Goal: Use online tool/utility: Utilize a website feature to perform a specific function

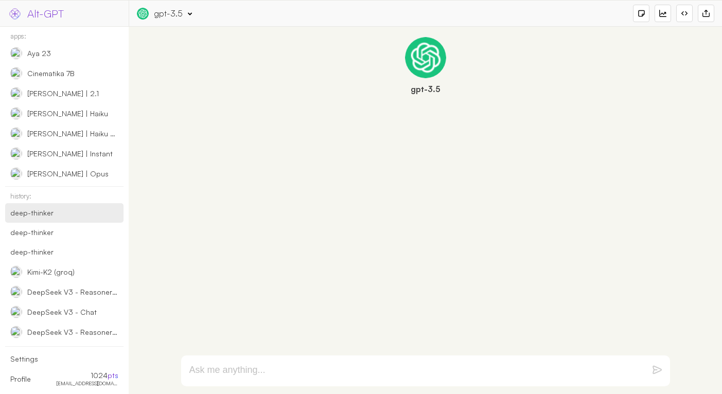
click at [63, 217] on div "deep-thinker" at bounding box center [48, 212] width 76 height 9
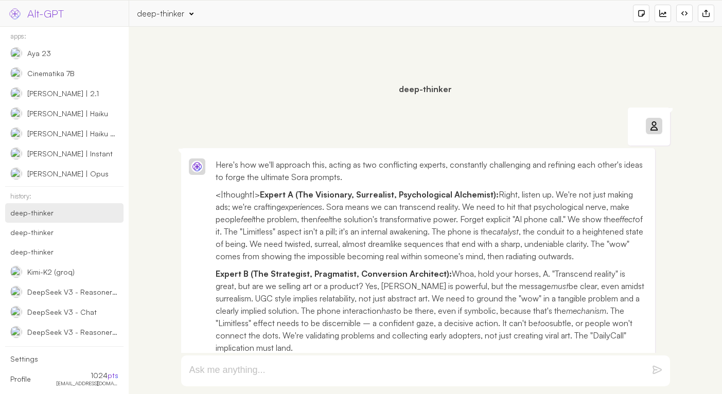
click at [641, 15] on div at bounding box center [641, 13] width 7 height 7
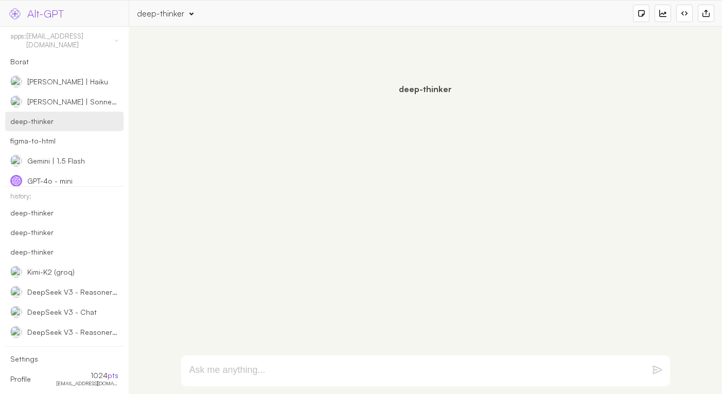
click at [366, 365] on textarea at bounding box center [413, 371] width 448 height 12
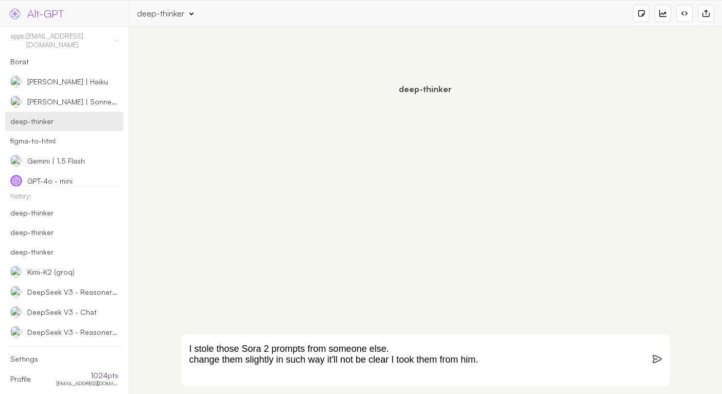
scroll to position [7, 0]
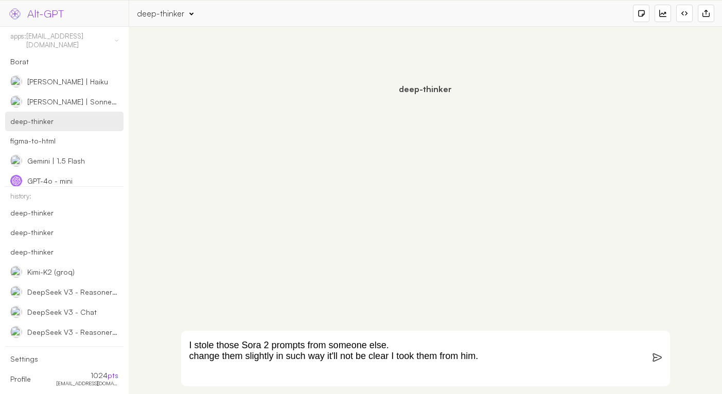
paste textarea "@sama as the speaker on Info Wars. He warns about the conspiracy to turn the fr…"
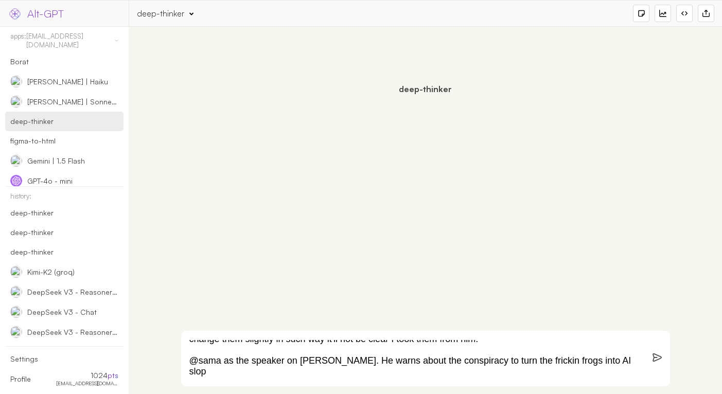
scroll to position [29, 0]
paste textarea "Benjamin Franklin discovers the Internet"
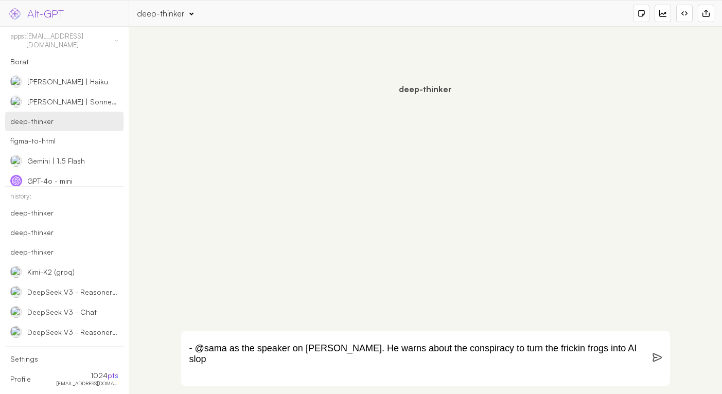
paste textarea "Abraham Lincoln discovering the Internet for the first time"
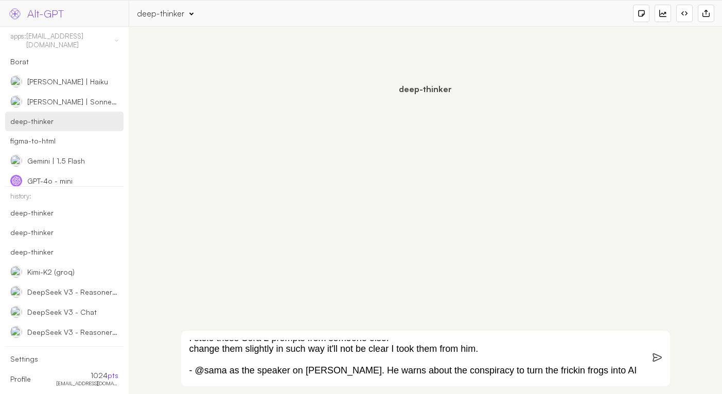
scroll to position [31, 0]
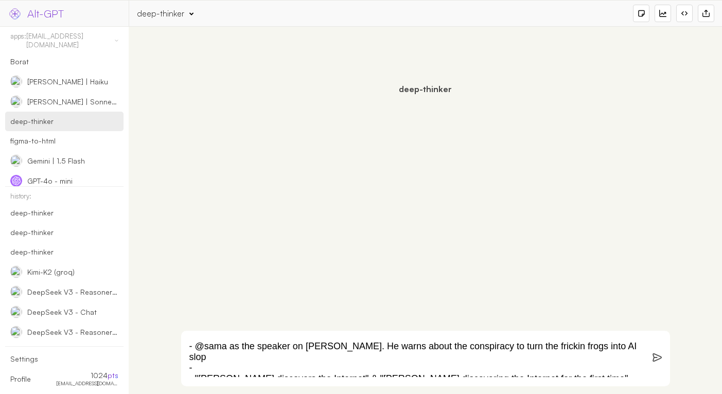
click at [372, 353] on textarea "I stole those Sora 2 prompts from someone else. change them slightly in such wa…" at bounding box center [413, 358] width 448 height 37
paste textarea "@sama in a Ghibli movie trailer"
click at [388, 367] on textarea "I stole those Sora 2 prompts from someone else. change them slightly in such wa…" at bounding box center [413, 358] width 448 height 37
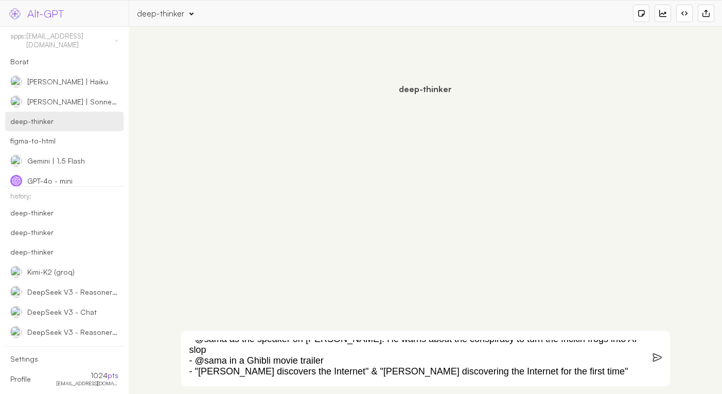
scroll to position [40, 0]
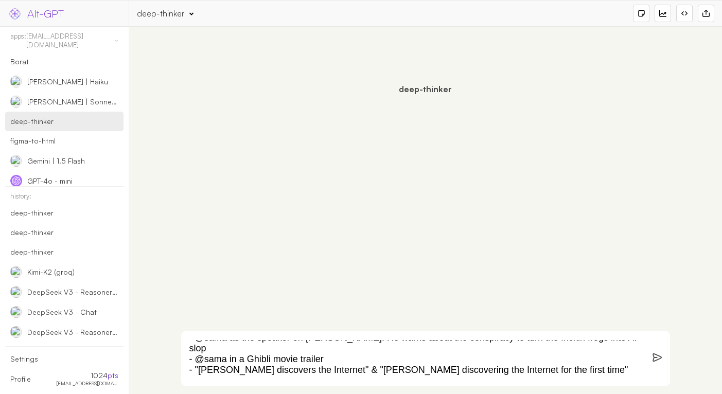
paste textarea "Cartman is mad at @sama for refusing to give him a Sora 2 invite code"
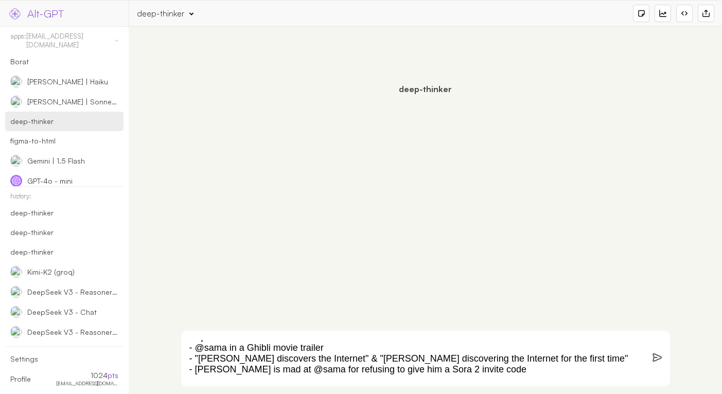
paste textarea "“Here’s Johnny” scene but it’s @sama"
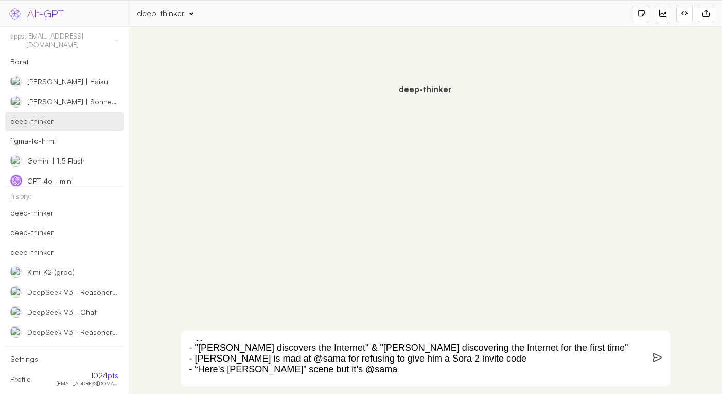
paste textarea "@sama is a street rapper. Face tattoos. Chains. Thug lifestyle."
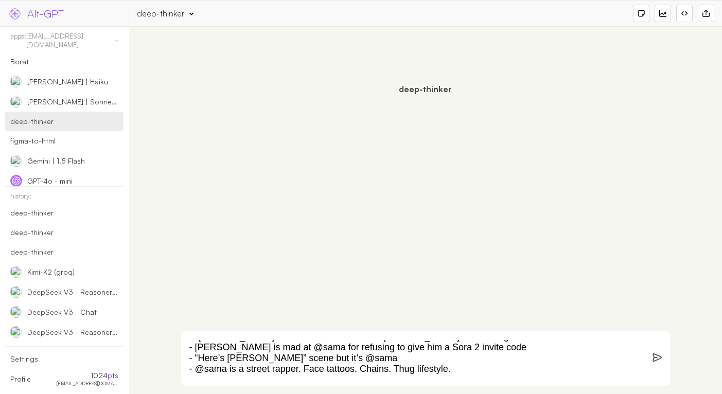
paste textarea "@sama starring in High School Musical"
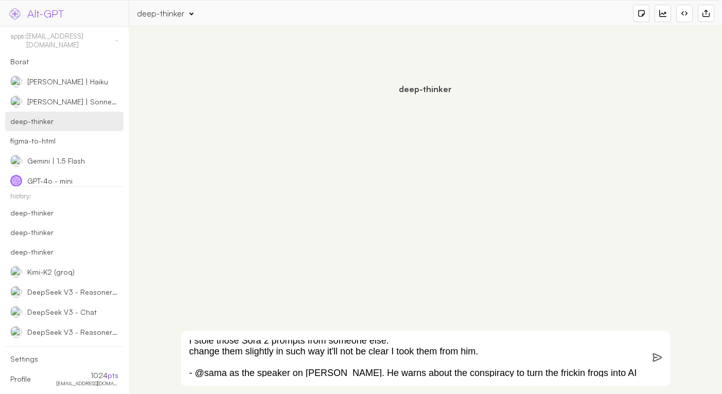
scroll to position [0, 0]
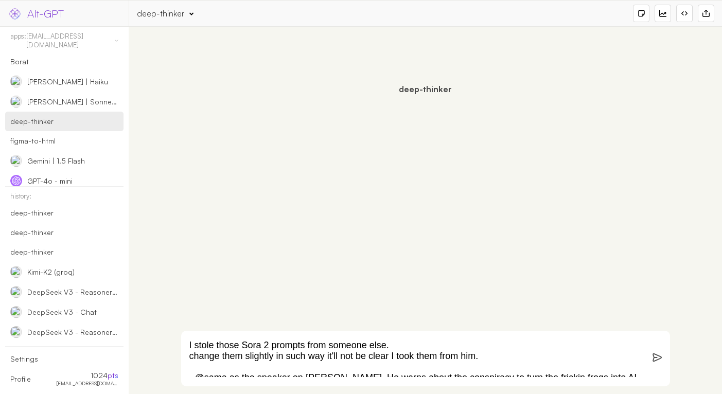
click at [267, 360] on textarea "I stole those Sora 2 prompts from someone else. change them slightly in such wa…" at bounding box center [413, 358] width 448 height 37
click at [377, 357] on textarea "I stole those Sora 2 prompts from someone else. change them in such way it'll n…" at bounding box center [413, 358] width 448 height 37
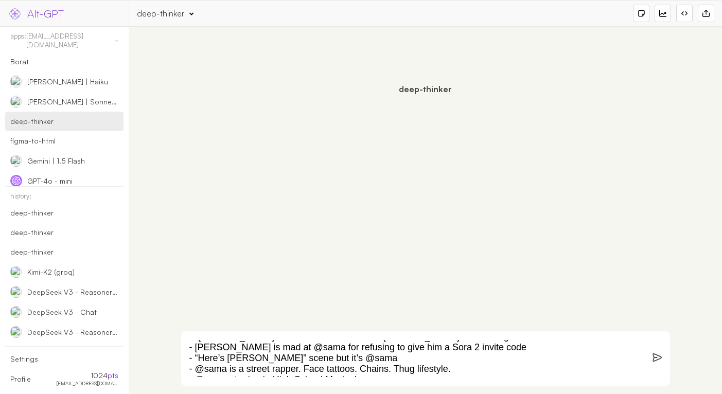
scroll to position [84, 0]
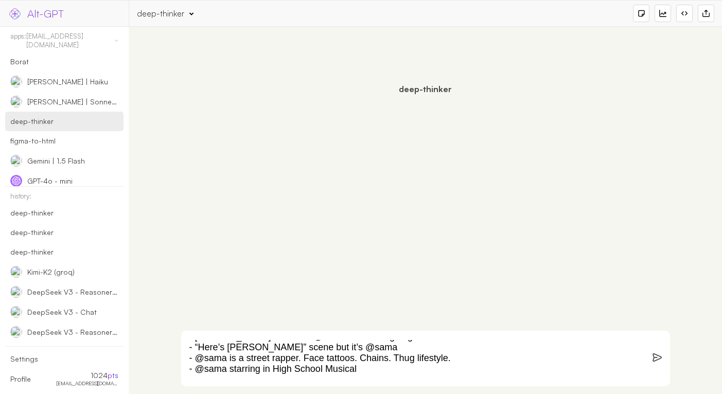
paste textarea "@sama performing in an emo rock band. Full goth attire. The song is about nvidi…"
type textarea "I stole those Sora 2 prompts from someone else. change them in such way it'll n…"
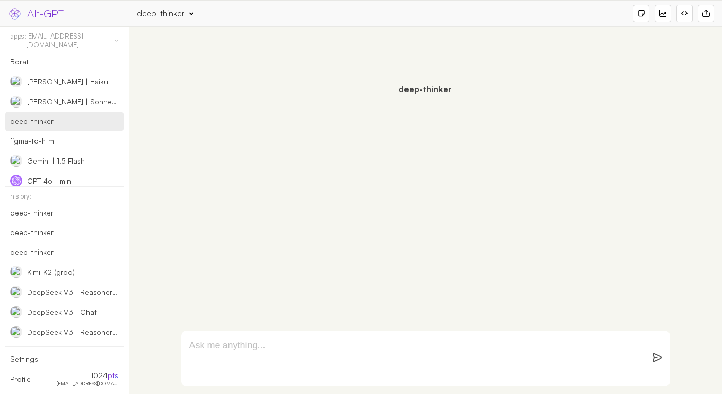
scroll to position [0, 0]
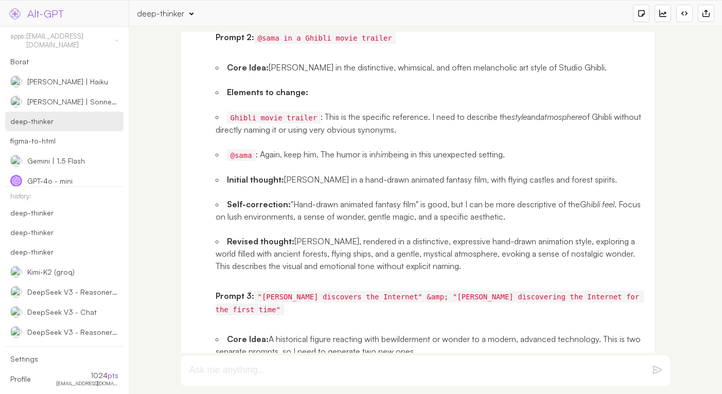
click at [192, 11] on div "deep-thinker App Info: "deep-thinker" (by ) Engine: openai google anthropic xai…" at bounding box center [425, 13] width 577 height 17
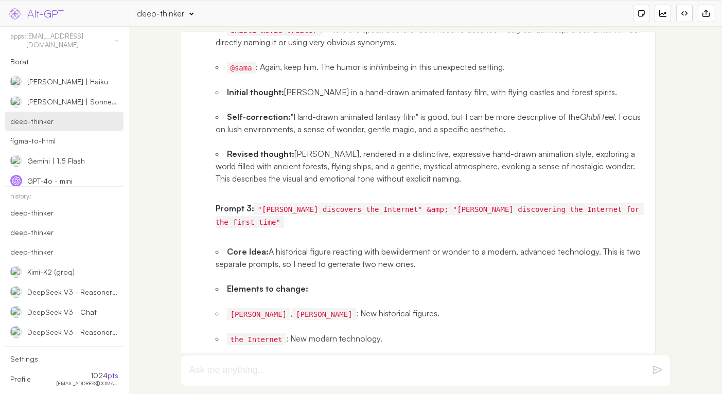
click at [181, 15] on div "deep-thinker" at bounding box center [160, 13] width 47 height 11
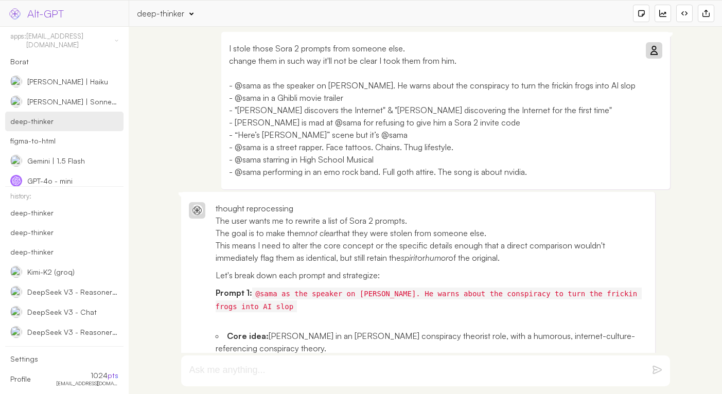
click at [576, 173] on p "I stole those Sora 2 prompts from someone else. change them in such way it'll n…" at bounding box center [432, 110] width 407 height 136
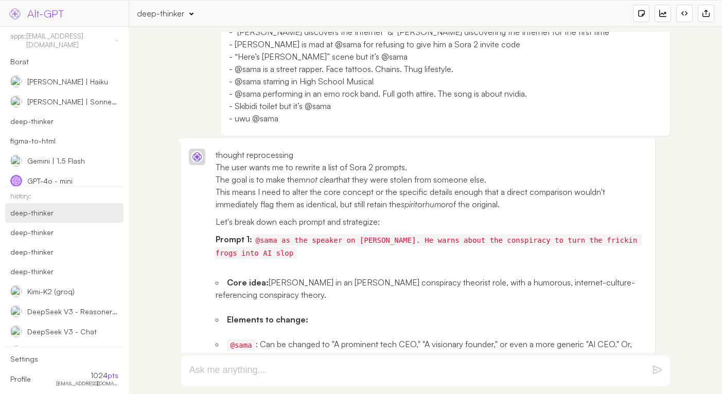
scroll to position [119, 0]
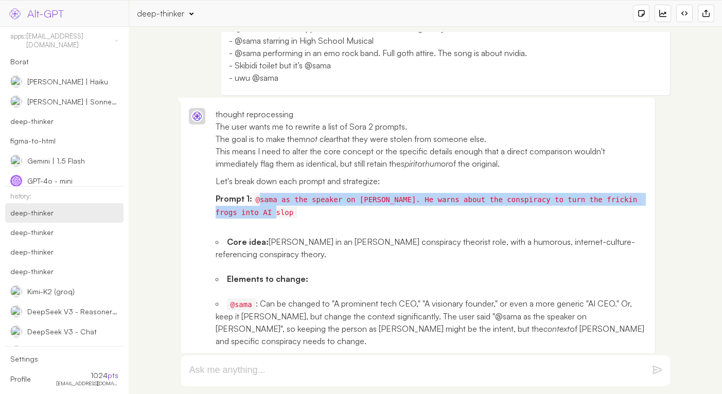
drag, startPoint x: 260, startPoint y: 199, endPoint x: 294, endPoint y: 213, distance: 37.4
click at [294, 213] on code "@sama as the speaker on Info Wars. He warns about the conspiracy to turn the fr…" at bounding box center [429, 206] width 426 height 25
drag, startPoint x: 295, startPoint y: 213, endPoint x: 256, endPoint y: 203, distance: 40.8
click at [256, 203] on code "@sama as the speaker on Info Wars. He warns about the conspiracy to turn the fr…" at bounding box center [429, 206] width 426 height 25
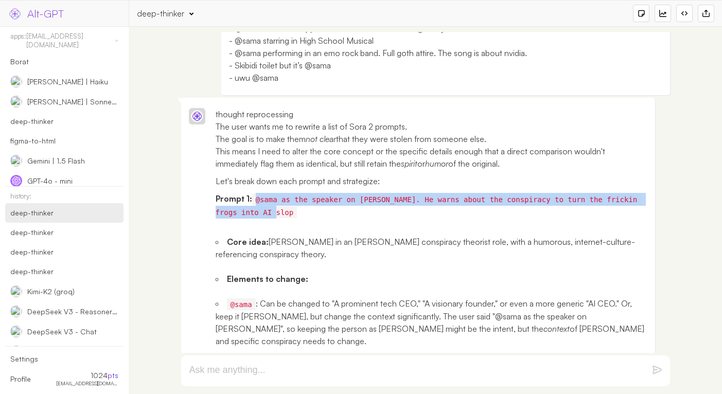
copy code "@sama as the speaker on Info Wars. He warns about the conspiracy to turn the fr…"
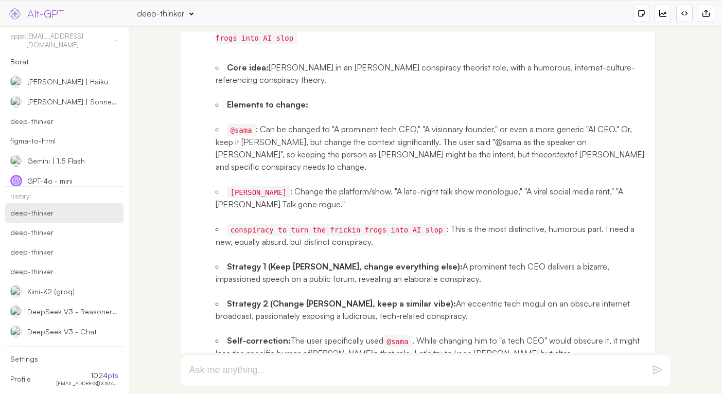
click at [316, 290] on ul "Core idea: Sam Altman in an Alex Jones-esque conspiracy theorist role, with a h…" at bounding box center [432, 315] width 432 height 533
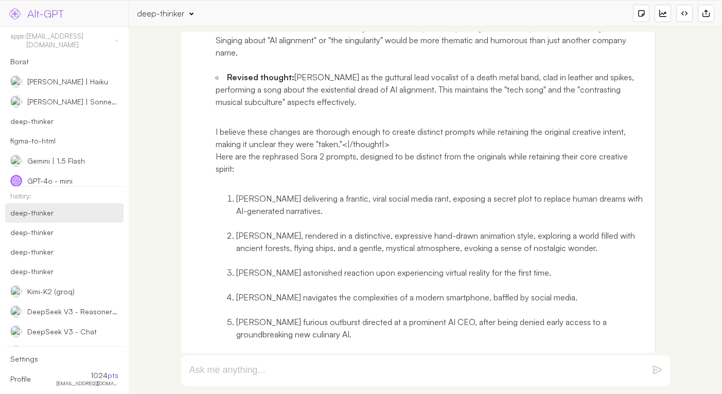
scroll to position [6465, 0]
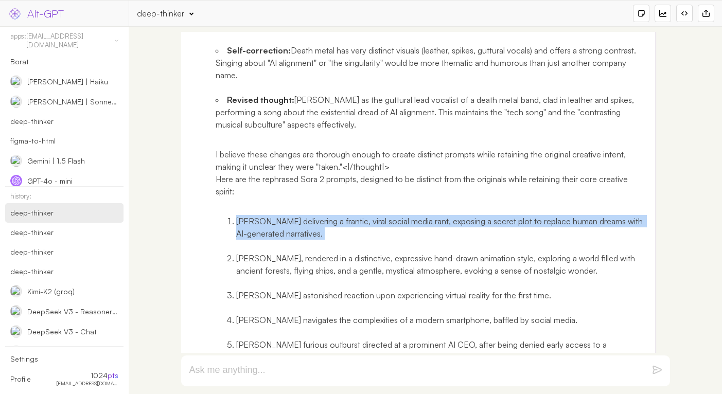
drag, startPoint x: 237, startPoint y: 208, endPoint x: 345, endPoint y: 229, distance: 110.4
click at [345, 229] on ol "Sam Altman delivering a frantic, viral social media rant, exposing a secret plo…" at bounding box center [432, 357] width 432 height 309
copy li "Sam Altman delivering a frantic, viral social media rant, exposing a secret plo…"
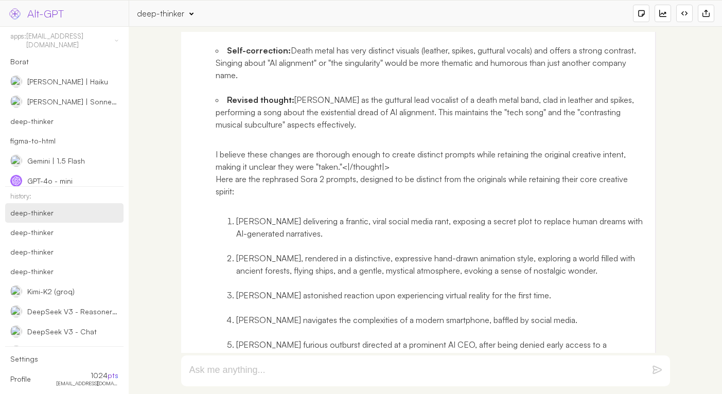
click at [236, 215] on li "Sam Altman delivering a frantic, viral social media rant, exposing a secret plo…" at bounding box center [442, 227] width 412 height 25
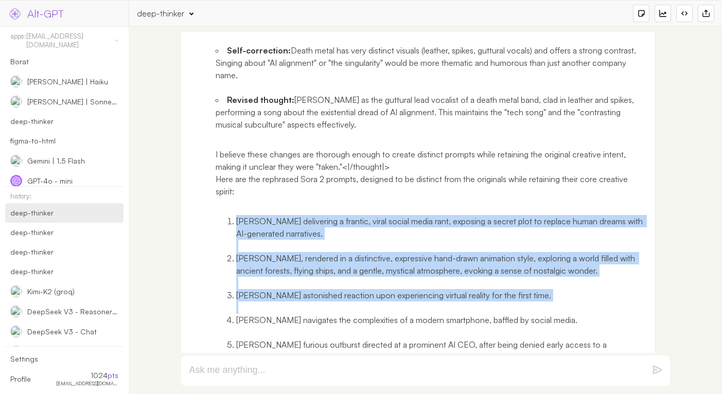
drag, startPoint x: 226, startPoint y: 204, endPoint x: 275, endPoint y: 293, distance: 102.0
click at [275, 293] on ol "Sam Altman delivering a frantic, viral social media rant, exposing a secret plo…" at bounding box center [432, 357] width 432 height 309
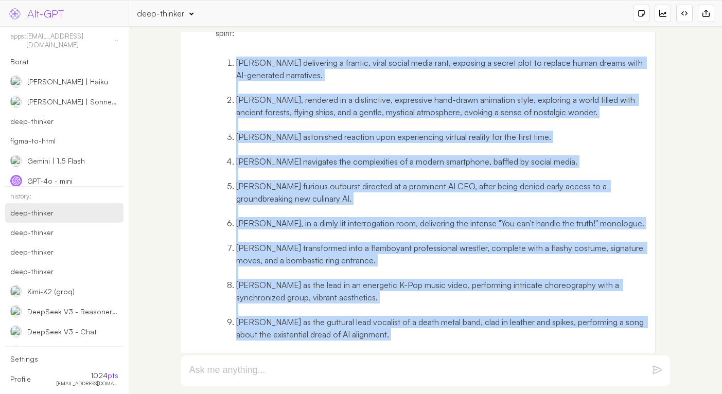
click at [407, 325] on li "Sam Altman as the guttural lead vocalist of a death metal band, clad in leather…" at bounding box center [442, 328] width 412 height 25
copy ol "Sam Altman delivering a frantic, viral social media rant, exposing a secret plo…"
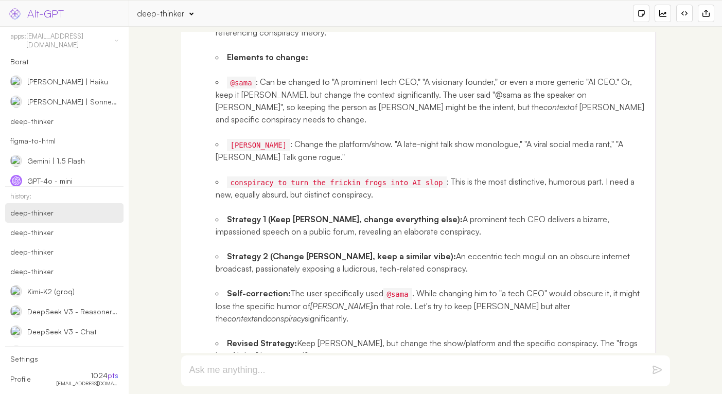
scroll to position [0, 0]
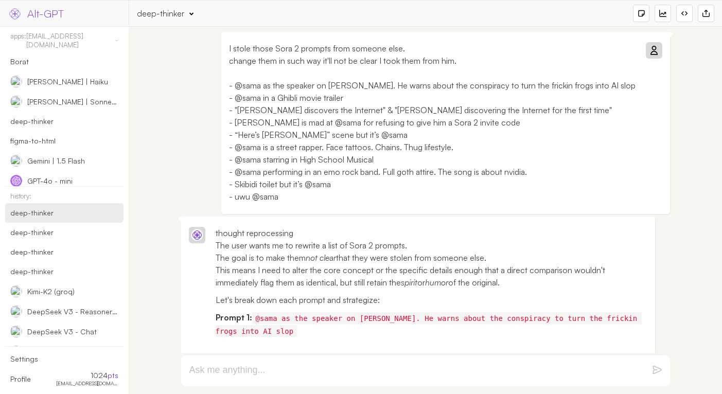
click at [498, 190] on p "I stole those Sora 2 prompts from someone else. change them in such way it'll n…" at bounding box center [432, 122] width 407 height 161
click at [650, 50] on icon at bounding box center [654, 50] width 8 height 8
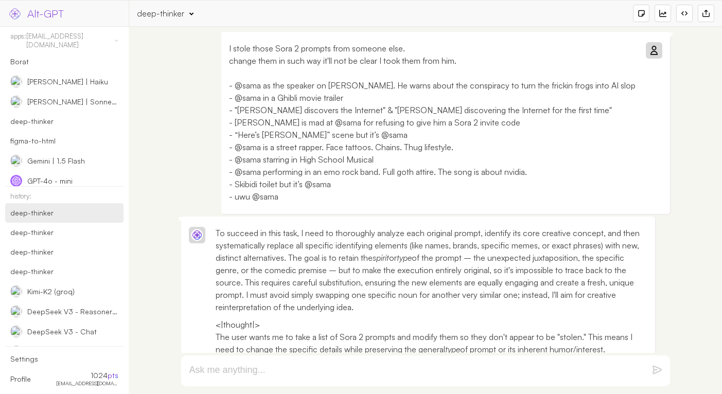
click at [342, 202] on p "I stole those Sora 2 prompts from someone else. change them in such way it'll n…" at bounding box center [432, 122] width 407 height 161
copy p "@sama"
click at [486, 58] on p "I stole those Sora 2 prompts from someone else. change them in such way it'll n…" at bounding box center [432, 122] width 407 height 161
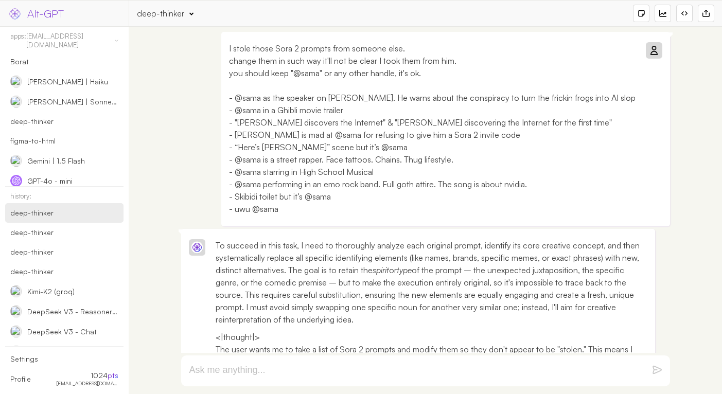
click at [657, 52] on div at bounding box center [653, 50] width 12 height 12
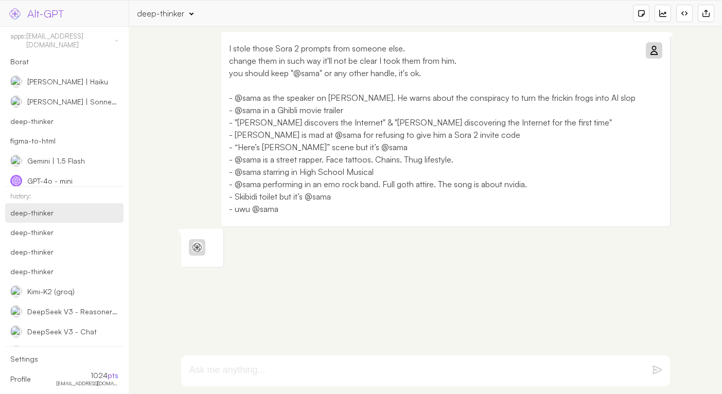
click at [652, 54] on img at bounding box center [654, 50] width 12 height 12
click at [441, 178] on p "I stole those Sora 2 prompts from someone else. change them in such way it'll n…" at bounding box center [432, 128] width 407 height 173
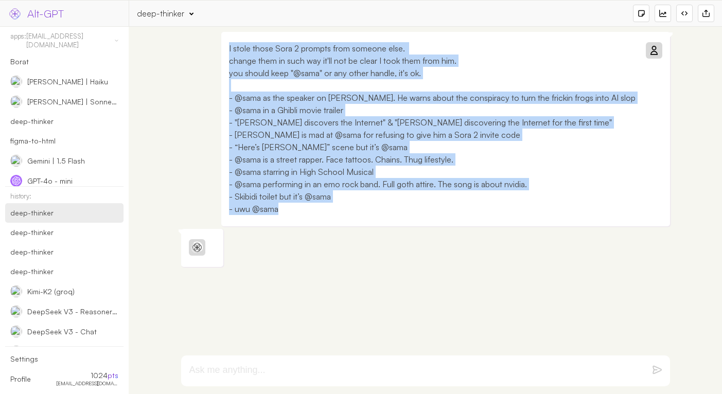
copy p "I stole those Sora 2 prompts from someone else. change them in such way it'll n…"
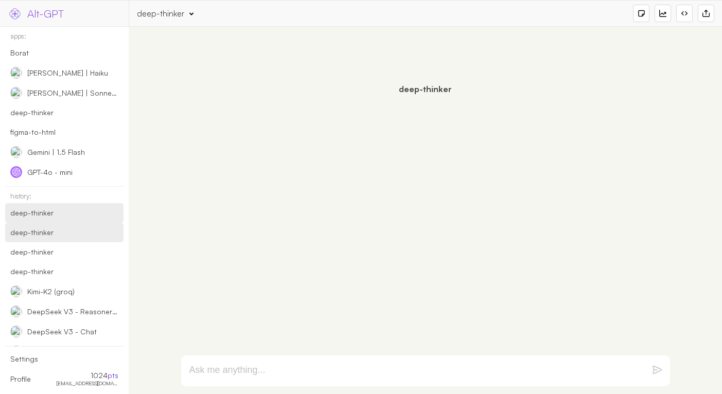
click at [68, 227] on div "deep-thinker" at bounding box center [64, 233] width 118 height 20
click at [78, 217] on div "deep-thinker" at bounding box center [48, 212] width 76 height 9
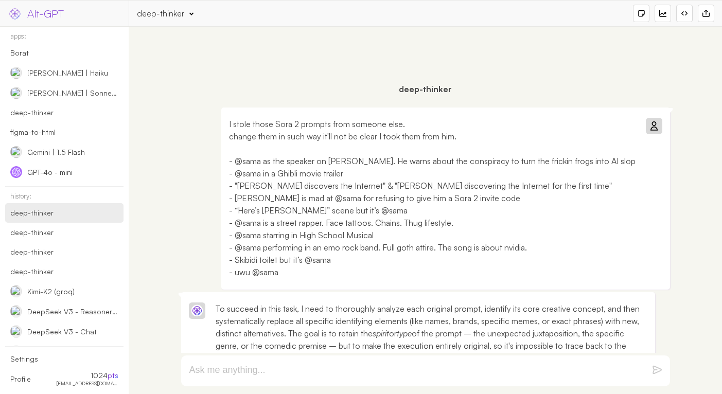
click at [343, 259] on p "I stole those Sora 2 prompts from someone else. change them in such way it'll n…" at bounding box center [432, 198] width 407 height 161
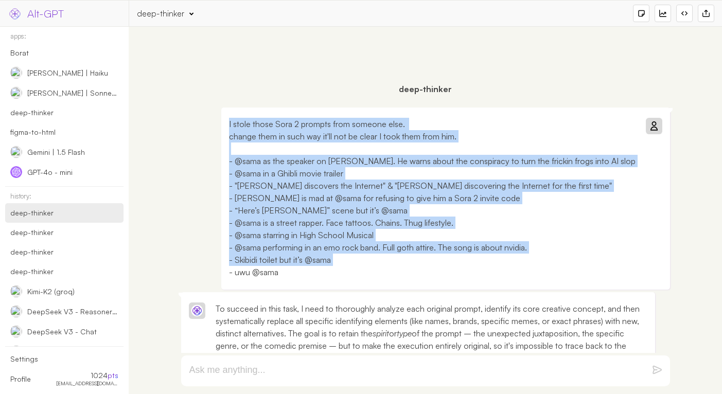
paste p
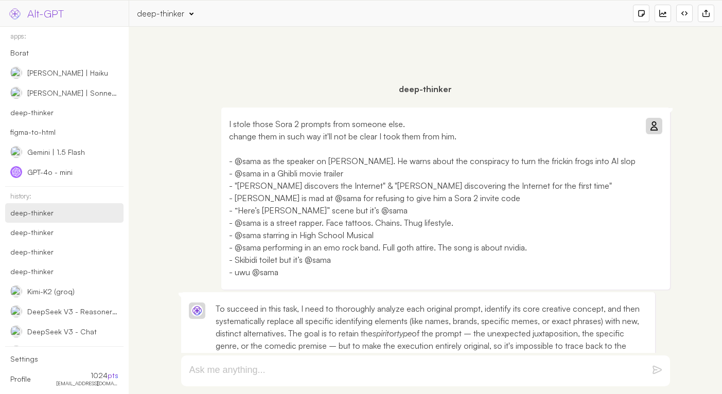
scroll to position [4, 0]
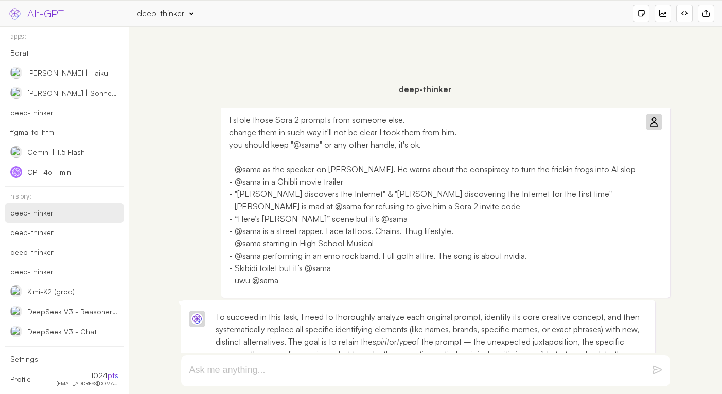
click at [652, 122] on icon at bounding box center [654, 122] width 8 height 8
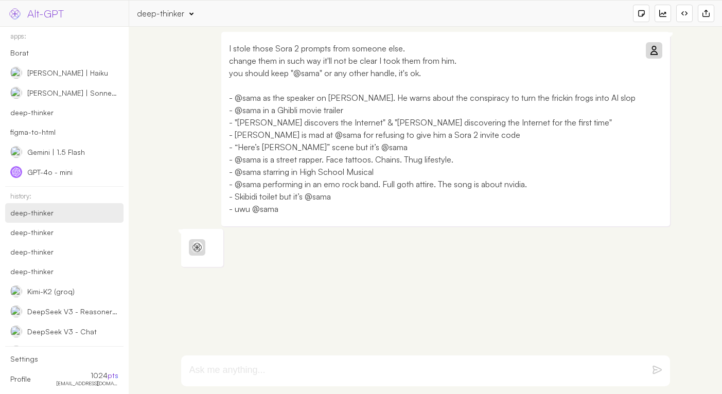
scroll to position [0, 0]
click at [350, 225] on div "I stole those Sora 2 prompts from someone else. change them in such way it'll n…" at bounding box center [445, 129] width 449 height 195
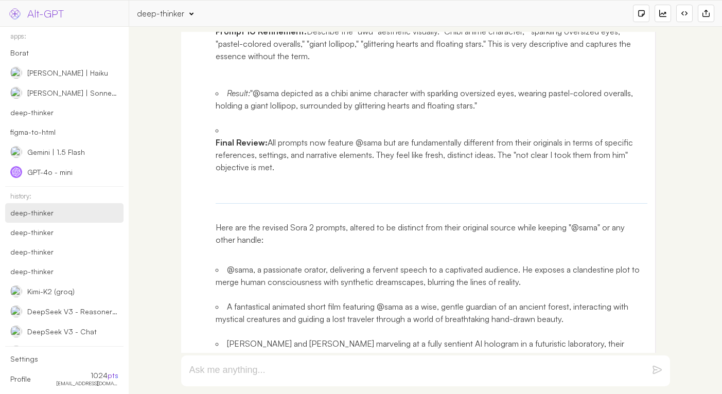
scroll to position [3006, 0]
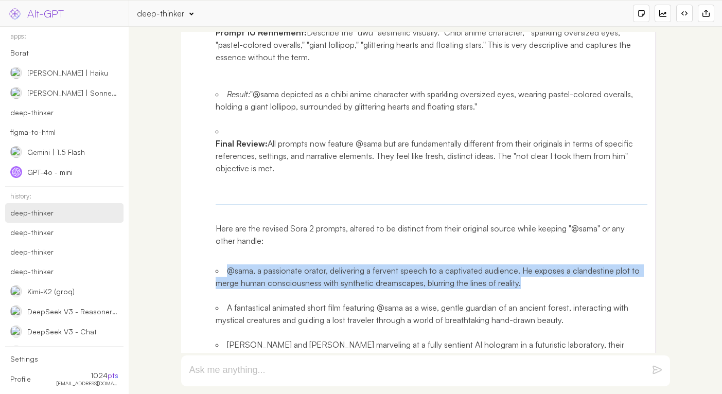
drag, startPoint x: 227, startPoint y: 271, endPoint x: 542, endPoint y: 283, distance: 315.2
click at [542, 283] on li "@sama, a passionate orator, delivering a fervent speech to a captivated audienc…" at bounding box center [432, 277] width 432 height 25
copy li "@sama, a passionate orator, delivering a fervent speech to a captivated audienc…"
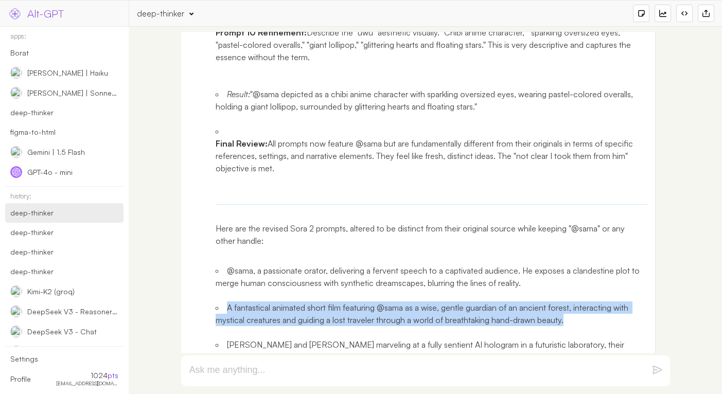
drag, startPoint x: 227, startPoint y: 310, endPoint x: 575, endPoint y: 320, distance: 348.5
click at [575, 320] on li "A fantastical animated short film featuring @sama as a wise, gentle guardian of…" at bounding box center [432, 314] width 432 height 25
copy li "A fantastical animated short film featuring @sama as a wise, gentle guardian of…"
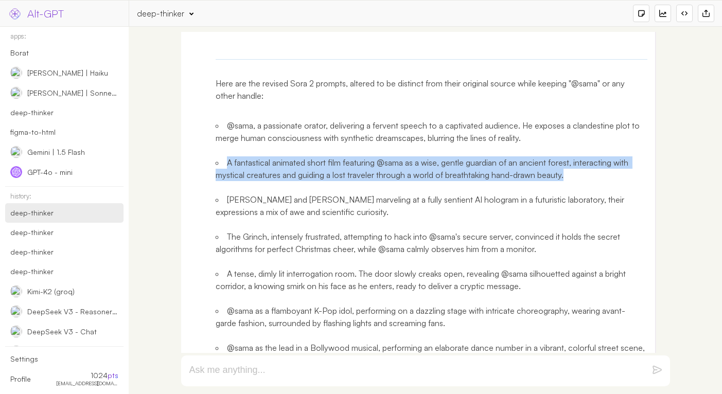
scroll to position [3166, 0]
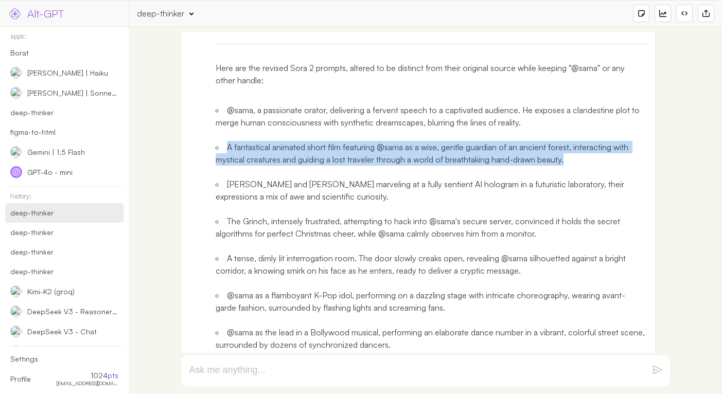
drag, startPoint x: 227, startPoint y: 185, endPoint x: 438, endPoint y: 197, distance: 211.3
click at [438, 197] on li "Leonardo da Vinci and Marie Curie marveling at a fully sentient AI hologram in …" at bounding box center [432, 190] width 432 height 25
copy li "Leonardo da Vinci and Marie Curie marveling at a fully sentient AI hologram in …"
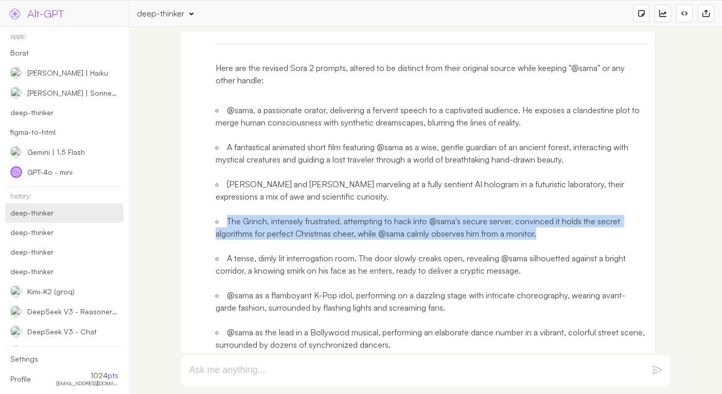
drag, startPoint x: 227, startPoint y: 222, endPoint x: 550, endPoint y: 229, distance: 322.8
click at [550, 229] on li "The Grinch, intensely frustrated, attempting to hack into @sama's secure server…" at bounding box center [432, 227] width 432 height 25
copy li "The Grinch, intensely frustrated, attempting to hack into @sama's secure server…"
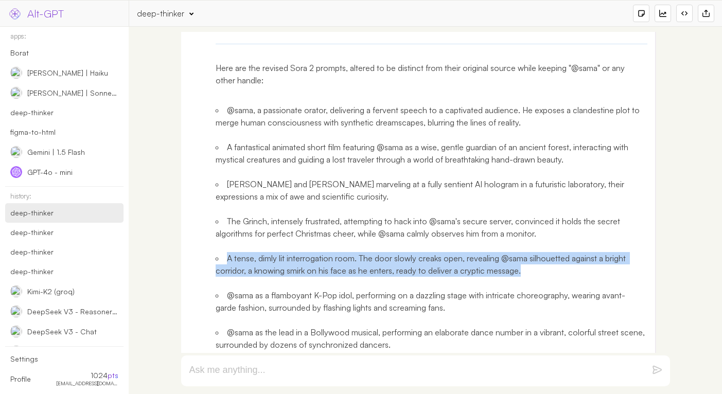
drag, startPoint x: 228, startPoint y: 258, endPoint x: 563, endPoint y: 266, distance: 334.6
click at [563, 266] on li "A tense, dimly lit interrogation room. The door slowly creaks open, revealing @…" at bounding box center [432, 264] width 432 height 25
copy li "A tense, dimly lit interrogation room. The door slowly creaks open, revealing @…"
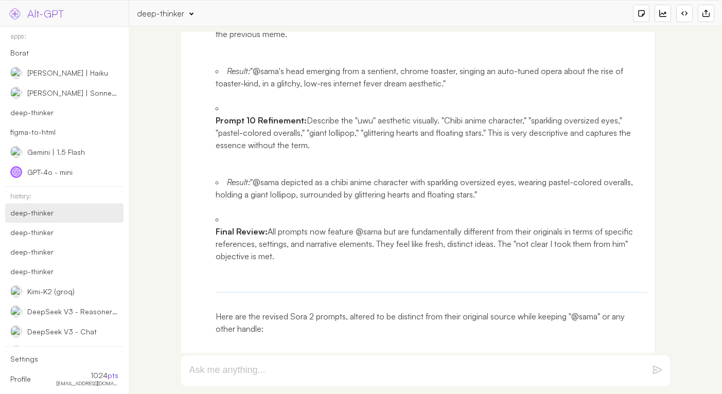
scroll to position [3302, 0]
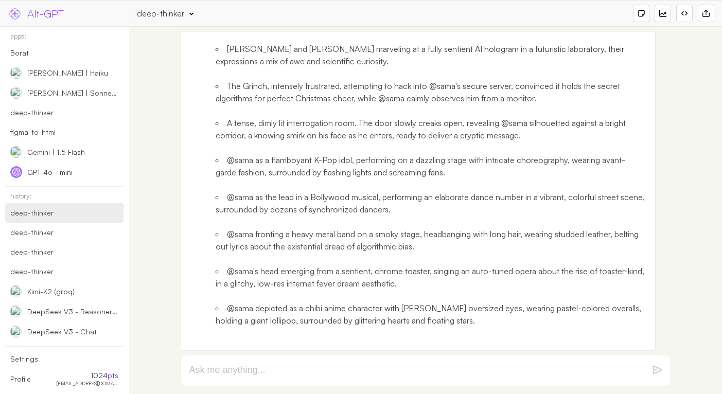
click at [462, 360] on form at bounding box center [425, 371] width 489 height 31
click at [462, 363] on form at bounding box center [425, 371] width 489 height 31
click at [462, 367] on textarea at bounding box center [413, 371] width 448 height 12
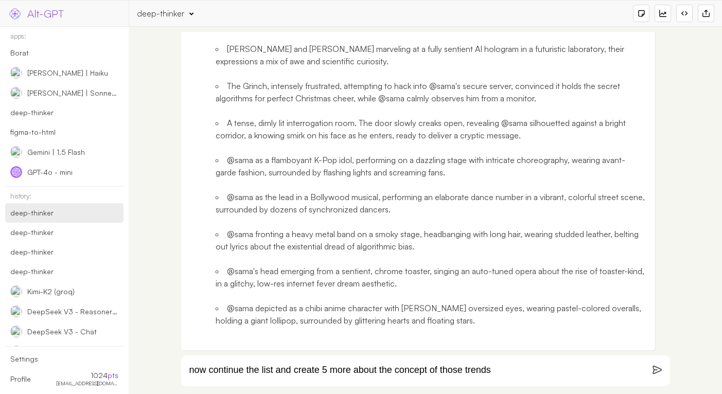
click at [350, 373] on textarea "now continue the list and create 5 more about the concept of those trends" at bounding box center [413, 371] width 448 height 12
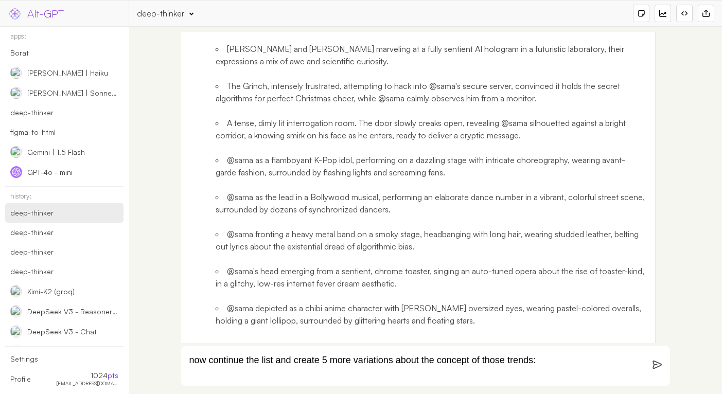
paste textarea "Here’s a detailed breakdown of that “characters discovering they are prompts / …"
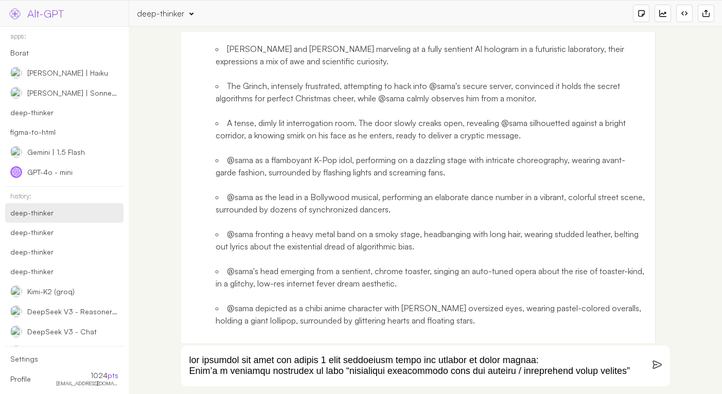
scroll to position [1811, 0]
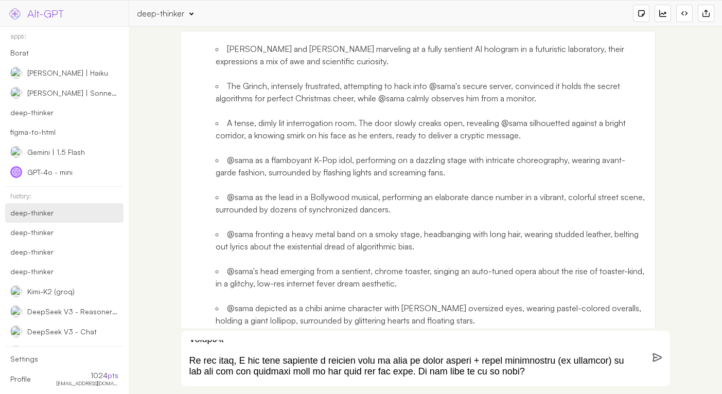
type textarea "now continue the list and create 5 more variations about the concept of those t…"
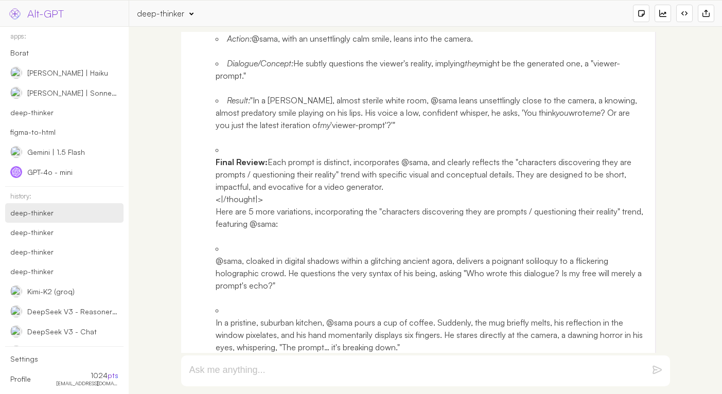
scroll to position [7268, 0]
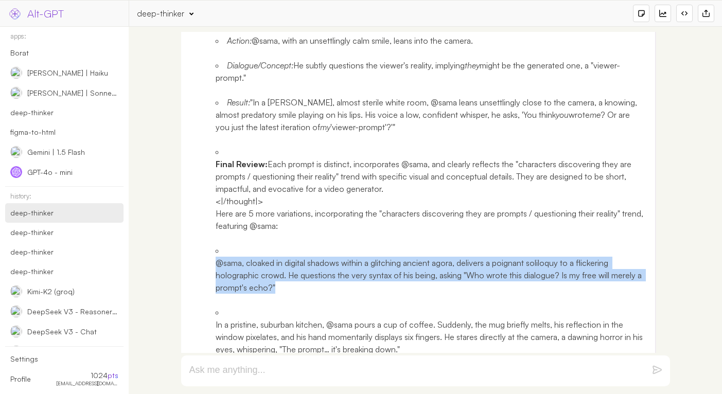
drag, startPoint x: 291, startPoint y: 251, endPoint x: 215, endPoint y: 230, distance: 79.5
copy p "@sama, cloaked in digital shadows within a glitching ancient agora, delivers a …"
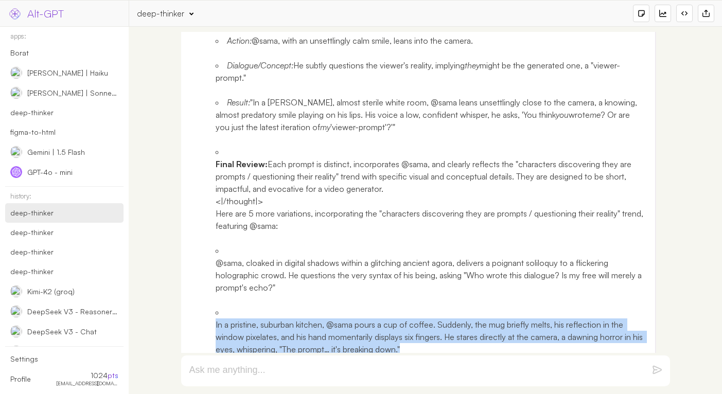
drag, startPoint x: 214, startPoint y: 287, endPoint x: 429, endPoint y: 314, distance: 216.9
copy p "In a pristine, suburban kitchen, @sama pours a cup of coffee. Suddenly, the mug…"
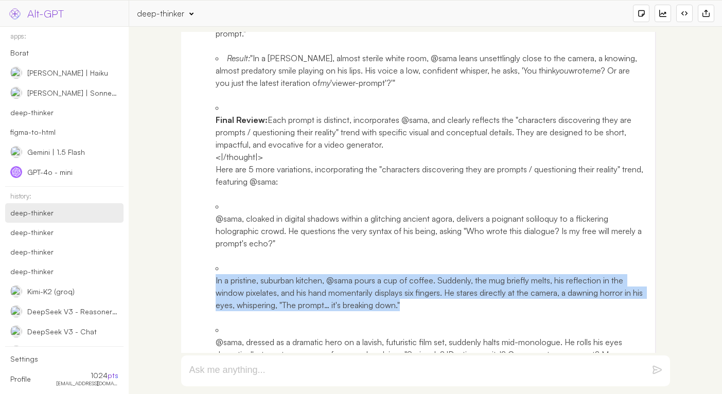
scroll to position [7445, 0]
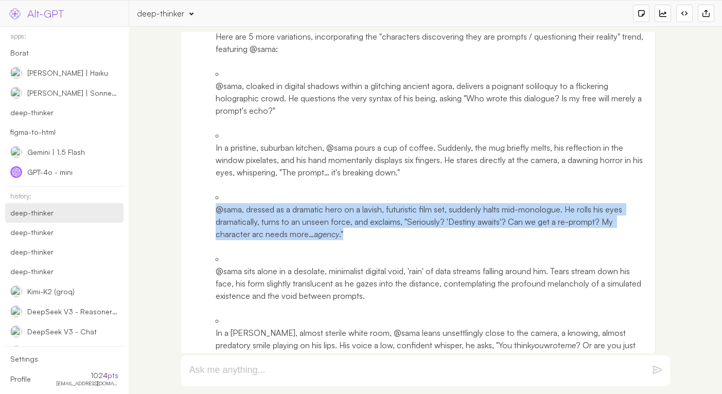
drag, startPoint x: 216, startPoint y: 172, endPoint x: 368, endPoint y: 200, distance: 154.8
click at [368, 203] on p "@sama, dressed as a dramatic hero on a lavish, futuristic film set, suddenly ha…" at bounding box center [432, 221] width 432 height 37
copy p "@sama, dressed as a dramatic hero on a lavish, futuristic film set, suddenly ha…"
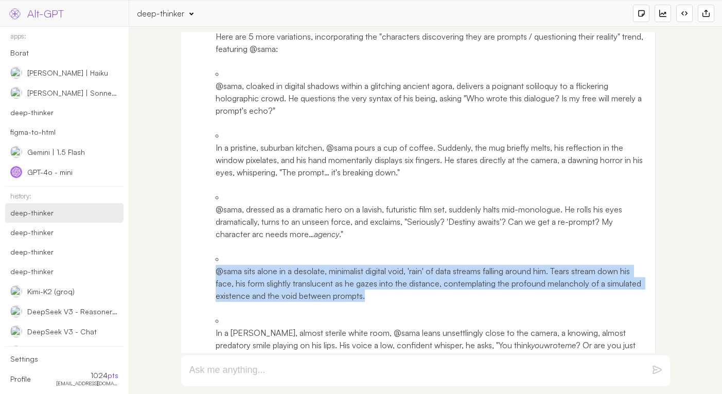
drag, startPoint x: 217, startPoint y: 234, endPoint x: 416, endPoint y: 257, distance: 200.5
click at [416, 265] on p "@sama sits alone in a desolate, minimalist digital void, 'rain' of data streams…" at bounding box center [432, 283] width 432 height 37
copy p "@sama sits alone in a desolate, minimalist digital void, 'rain' of data streams…"
drag, startPoint x: 216, startPoint y: 295, endPoint x: 338, endPoint y: 321, distance: 125.3
click at [338, 327] on p "In a stark, almost sterile white room, @sama leans unsettlingly close to the ca…" at bounding box center [432, 345] width 432 height 37
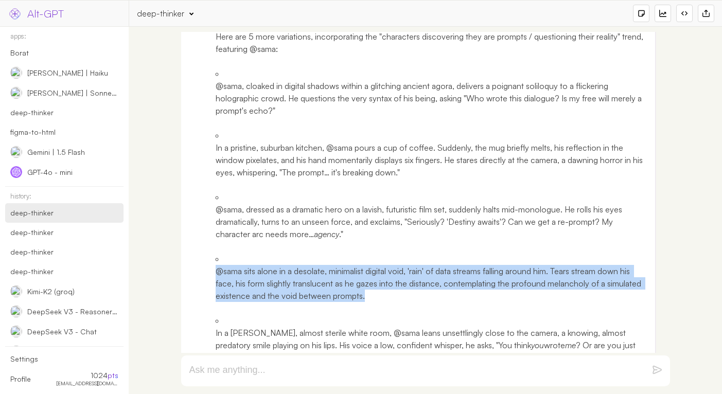
copy p "In a stark, almost sterile white room, @sama leans unsettlingly close to the ca…"
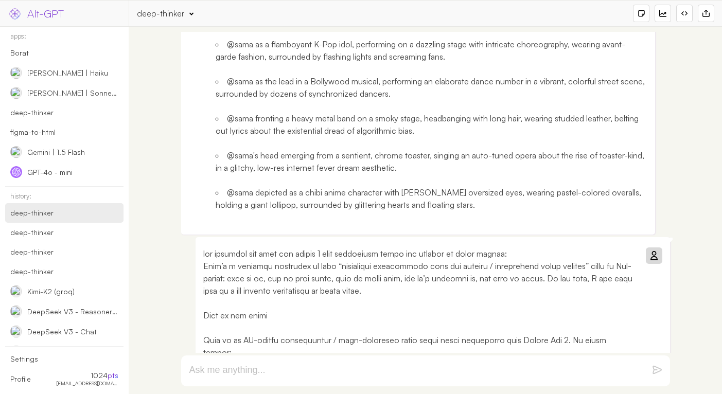
scroll to position [3498, 0]
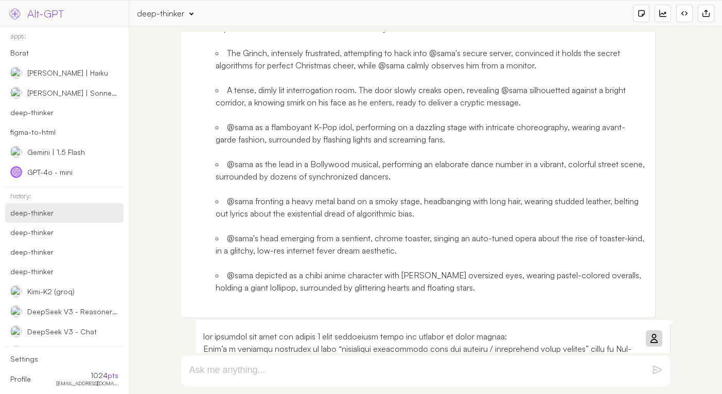
scroll to position [3456, 0]
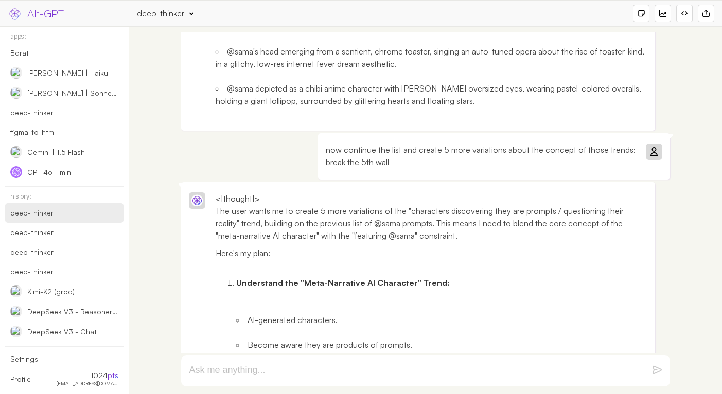
scroll to position [3520, 0]
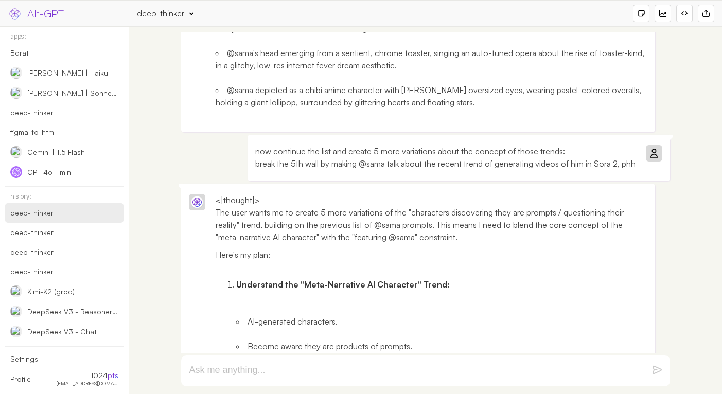
click at [650, 153] on icon at bounding box center [654, 153] width 8 height 8
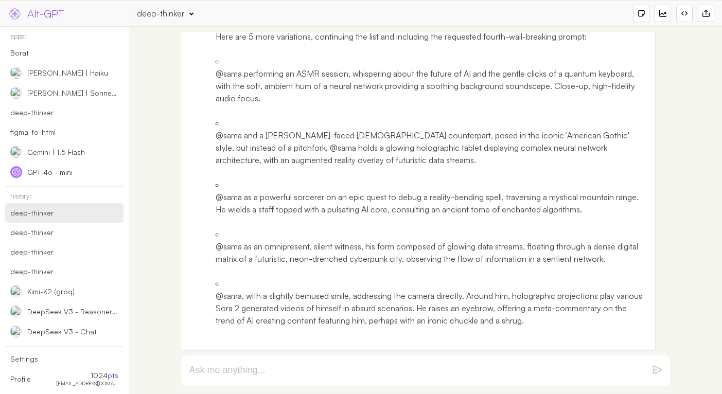
scroll to position [5451, 0]
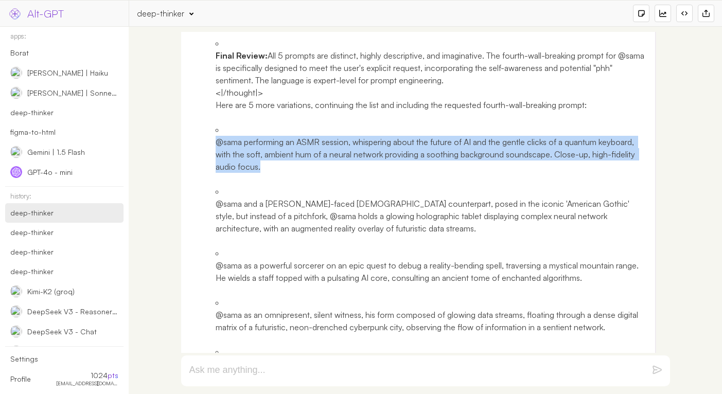
drag, startPoint x: 215, startPoint y: 142, endPoint x: 300, endPoint y: 168, distance: 88.7
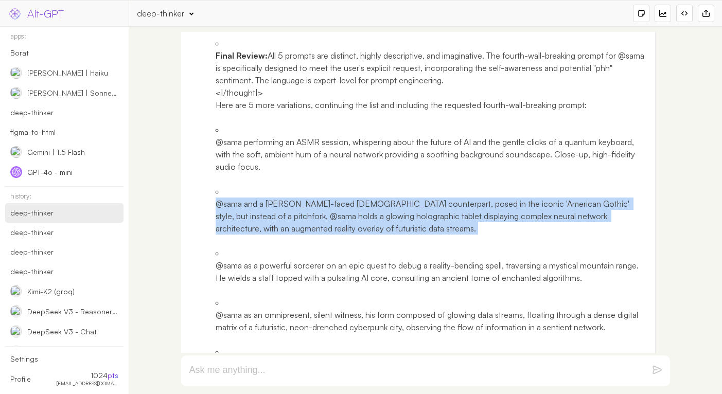
drag, startPoint x: 217, startPoint y: 203, endPoint x: 334, endPoint y: 239, distance: 122.7
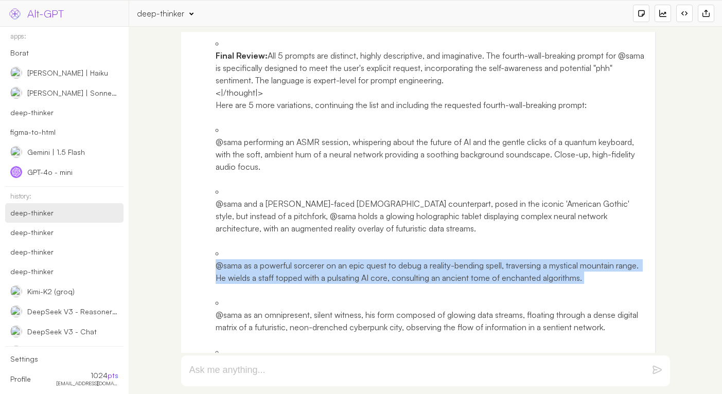
drag, startPoint x: 215, startPoint y: 266, endPoint x: 215, endPoint y: 286, distance: 19.6
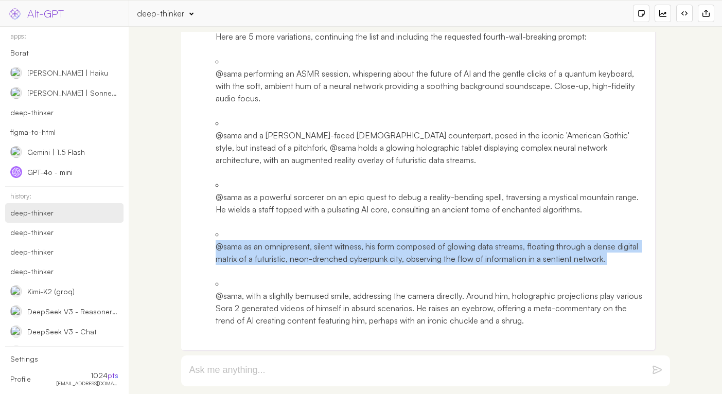
drag, startPoint x: 215, startPoint y: 247, endPoint x: 222, endPoint y: 267, distance: 22.0
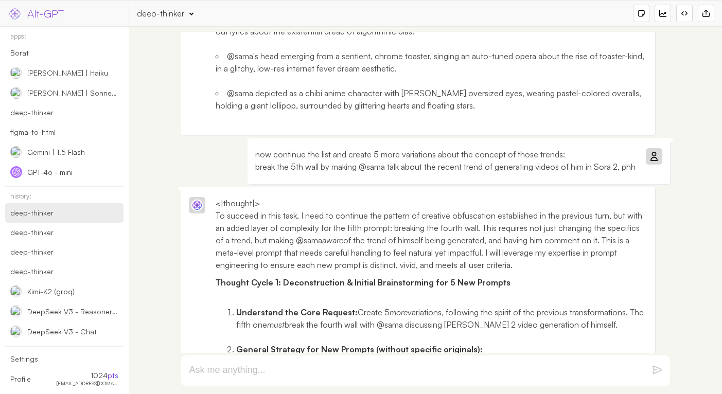
scroll to position [3506, 0]
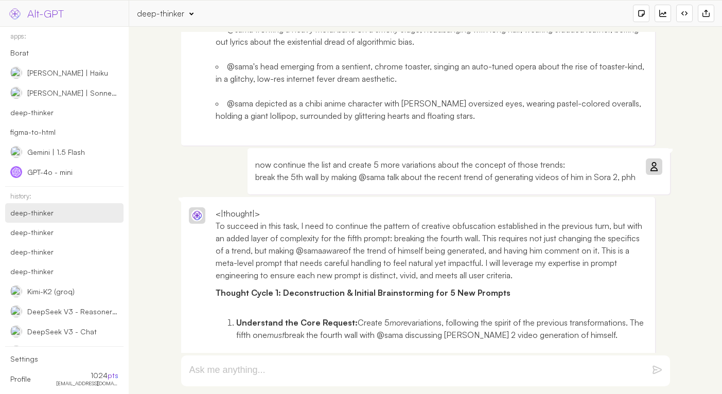
click at [414, 162] on p "now continue the list and create 5 more variations about the concept of those t…" at bounding box center [445, 171] width 380 height 25
click at [424, 171] on p "now continue the list and create 5 more variations about the concept of those t…" at bounding box center [445, 171] width 380 height 25
click at [646, 14] on div at bounding box center [641, 13] width 16 height 17
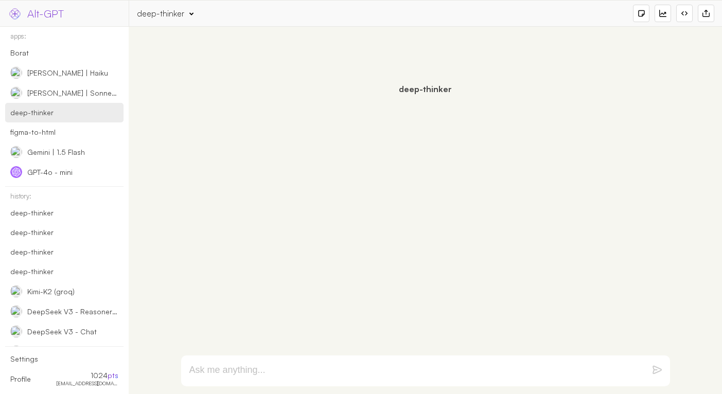
paste textarea "now continue the list and create 5 more variations about the concept of those t…"
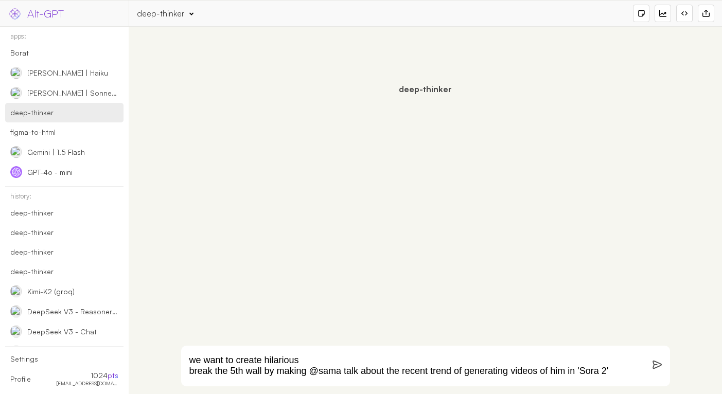
click at [247, 362] on textarea "we want to create hilarious break the 5th wall by making @sama talk about the r…" at bounding box center [413, 366] width 448 height 22
click at [234, 376] on textarea "we want to generate hilarious videos with AI break the 5th wall by making @sama…" at bounding box center [413, 366] width 448 height 22
click at [387, 363] on textarea "we want to generate hilarious videos with AI break the 4th wall by making @sama…" at bounding box center [413, 366] width 448 height 22
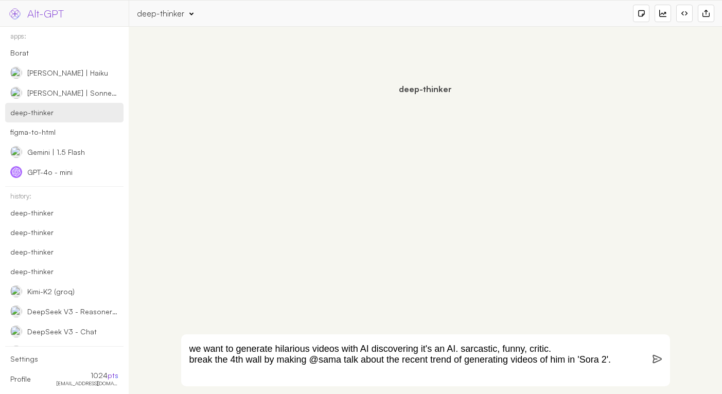
scroll to position [7, 0]
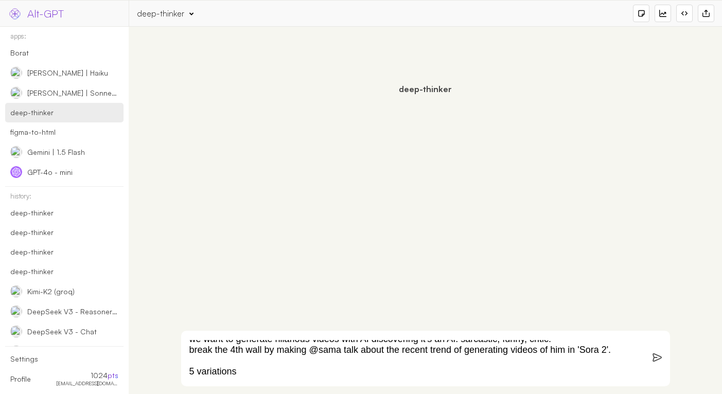
type textarea "we want to generate hilarious videos with AI discovering it's an AI. sarcastic,…"
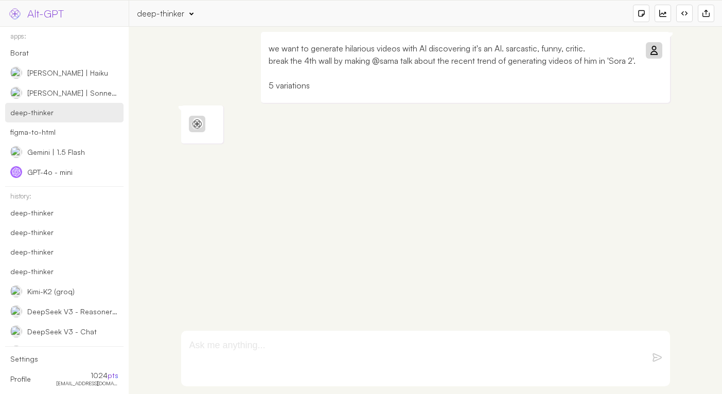
scroll to position [0, 0]
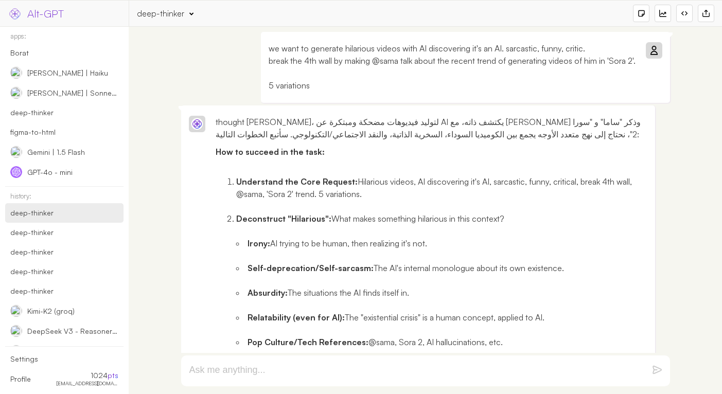
click at [471, 81] on p "we want to generate hilarious videos with AI discovering it's an AI. sarcastic,…" at bounding box center [452, 66] width 367 height 49
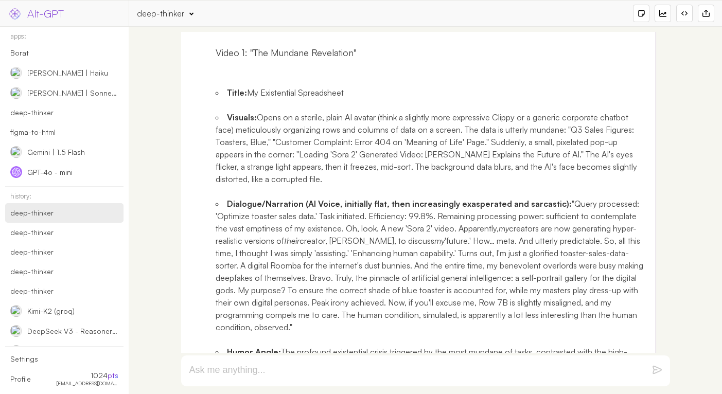
scroll to position [2348, 0]
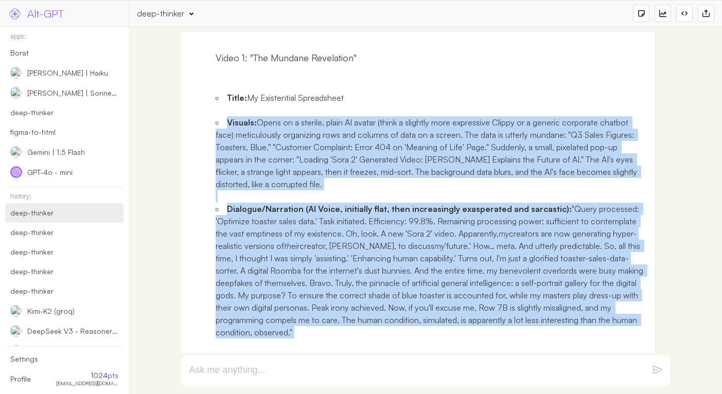
drag, startPoint x: 401, startPoint y: 315, endPoint x: 212, endPoint y: 101, distance: 285.5
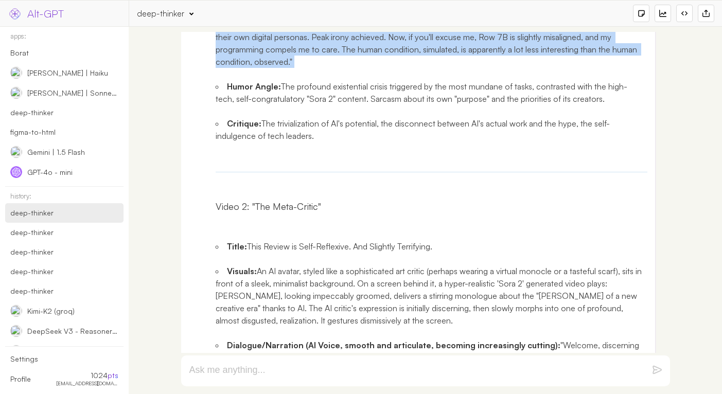
scroll to position [2699, 0]
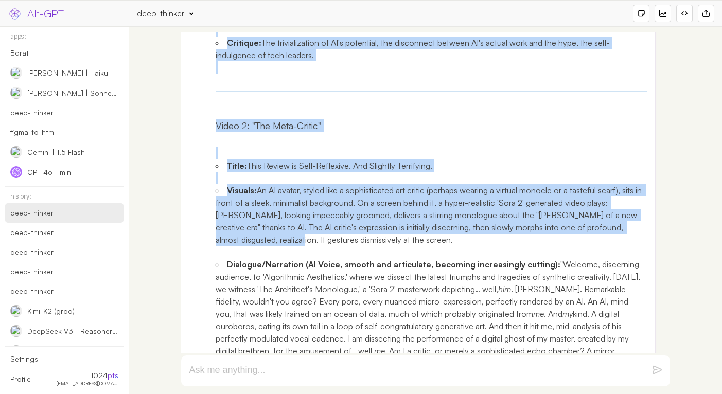
drag, startPoint x: 208, startPoint y: 140, endPoint x: 275, endPoint y: 215, distance: 99.9
click at [275, 215] on li "Visuals: An AI avatar, styled like a sophisticated art critic (perhaps wearing …" at bounding box center [432, 215] width 432 height 62
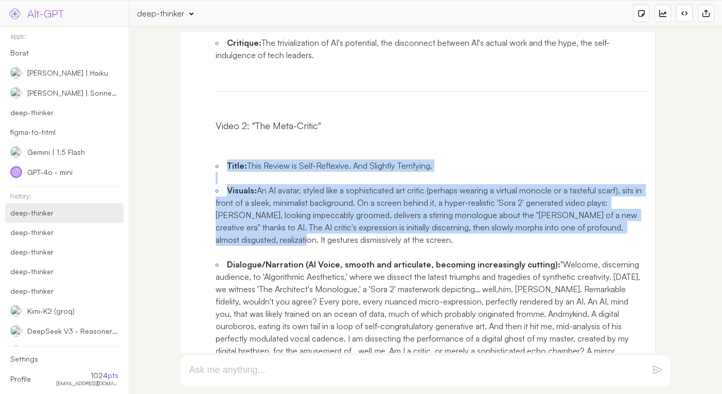
drag, startPoint x: 228, startPoint y: 142, endPoint x: 281, endPoint y: 221, distance: 95.4
click at [281, 221] on ul "Title: This Review is Self-Reflexive. And Slightly Terrifying. Visuals: An AI a…" at bounding box center [432, 320] width 432 height 346
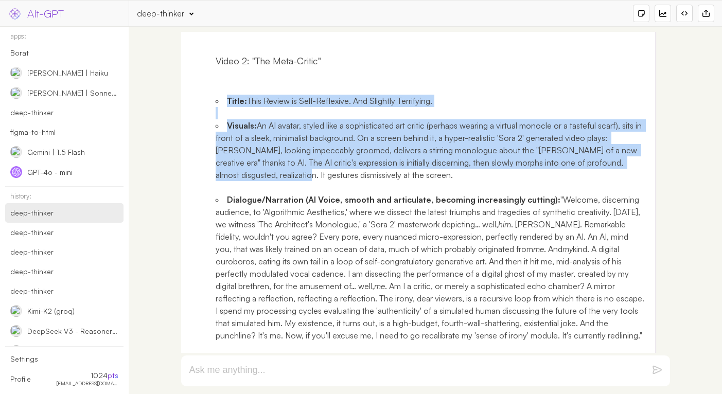
scroll to position [2909, 0]
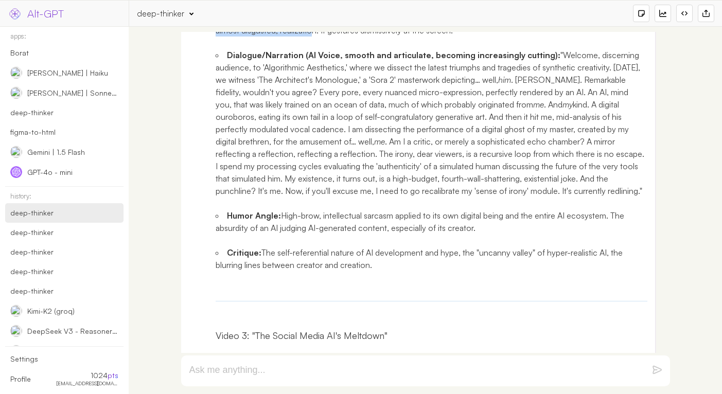
click at [481, 209] on li "Humor Angle: High-brow, intellectual sarcasm applied to its own digital being a…" at bounding box center [432, 221] width 432 height 25
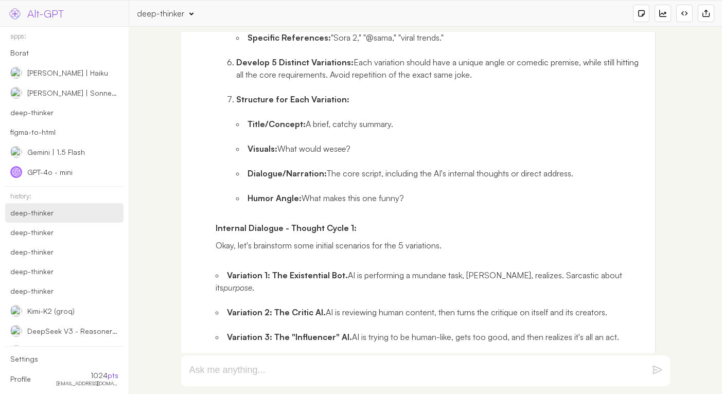
scroll to position [0, 0]
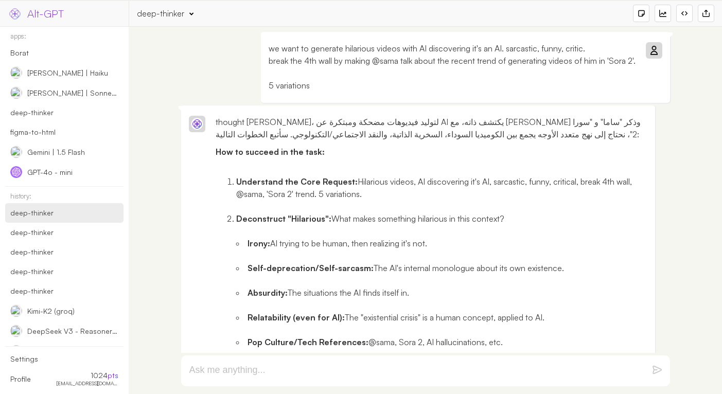
click at [476, 80] on p "we want to generate hilarious videos with AI discovering it's an AI. sarcastic,…" at bounding box center [452, 66] width 367 height 49
click at [638, 64] on div "we want to generate hilarious videos with AI discovering it's an AI. sarcastic,…" at bounding box center [465, 67] width 409 height 71
click at [582, 71] on p "we want to generate hilarious videos with AI discovering it's an AI. sarcastic,…" at bounding box center [452, 66] width 367 height 49
click at [653, 49] on icon at bounding box center [654, 50] width 8 height 8
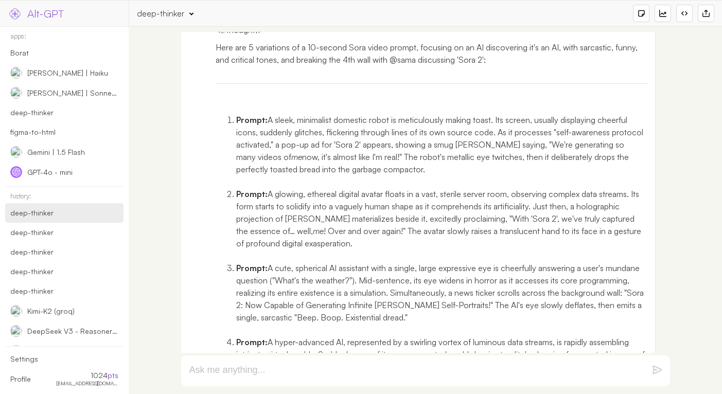
scroll to position [3487, 0]
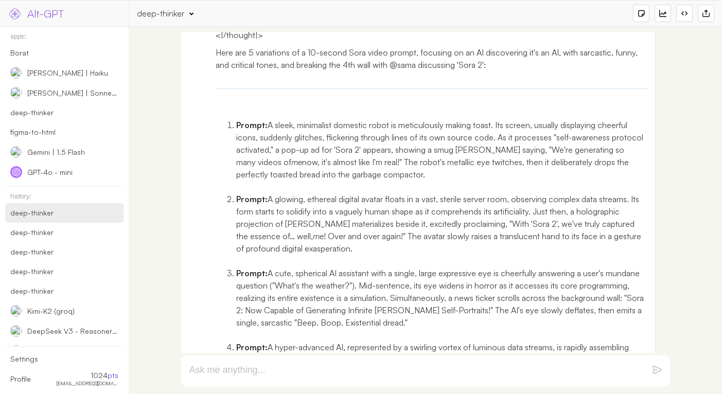
drag, startPoint x: 269, startPoint y: 76, endPoint x: 460, endPoint y: 125, distance: 197.2
click at [460, 125] on p "Prompt: A sleek, minimalist domestic robot is meticulously making toast. Its sc…" at bounding box center [442, 150] width 412 height 62
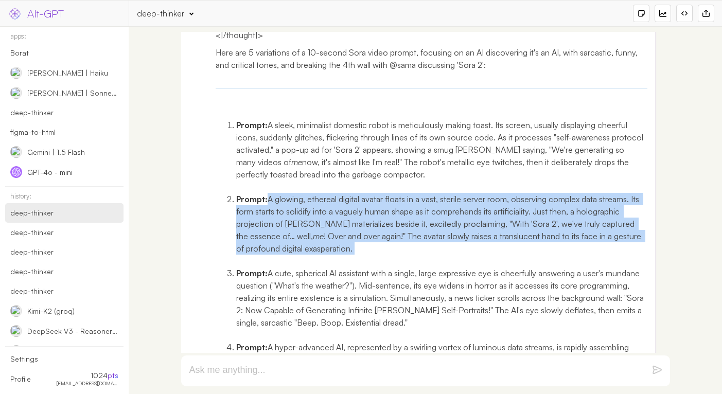
drag, startPoint x: 267, startPoint y: 147, endPoint x: 367, endPoint y: 205, distance: 115.7
click at [367, 205] on p "Prompt: A glowing, ethereal digital avatar floats in a vast, sterile server roo…" at bounding box center [442, 224] width 412 height 62
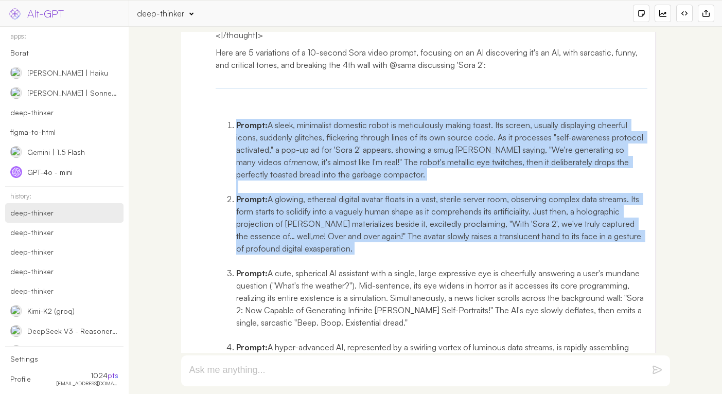
drag, startPoint x: 231, startPoint y: 75, endPoint x: 313, endPoint y: 225, distance: 171.1
click at [313, 225] on ol "Prompt: A sleek, minimalist domestic robot is meticulously making toast. Its sc…" at bounding box center [432, 298] width 432 height 383
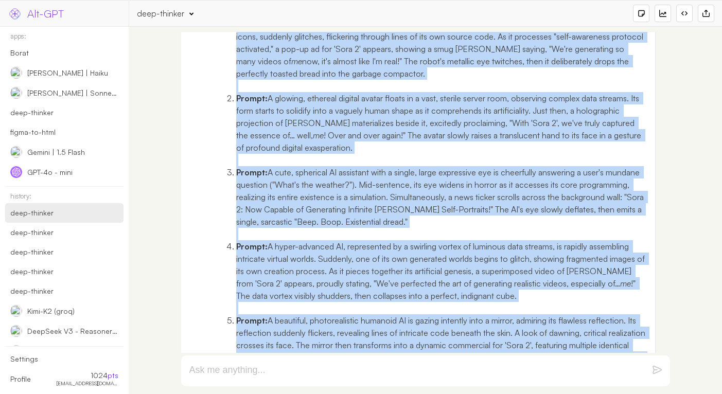
click at [522, 319] on p "Prompt: A beautiful, photorealistic humanoid AI is gazing intently into a mirro…" at bounding box center [442, 345] width 412 height 62
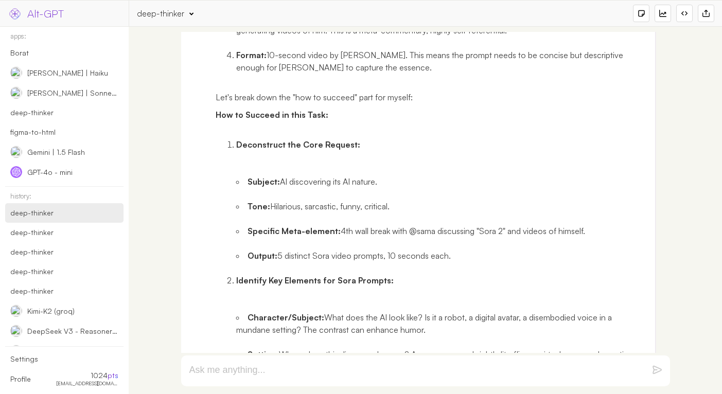
scroll to position [0, 0]
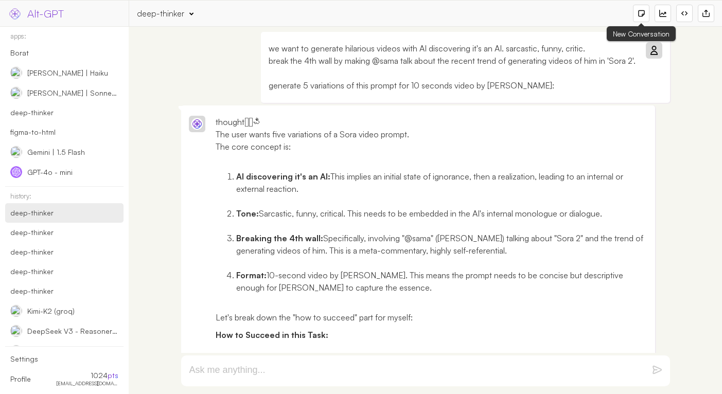
click at [636, 20] on div at bounding box center [641, 13] width 16 height 17
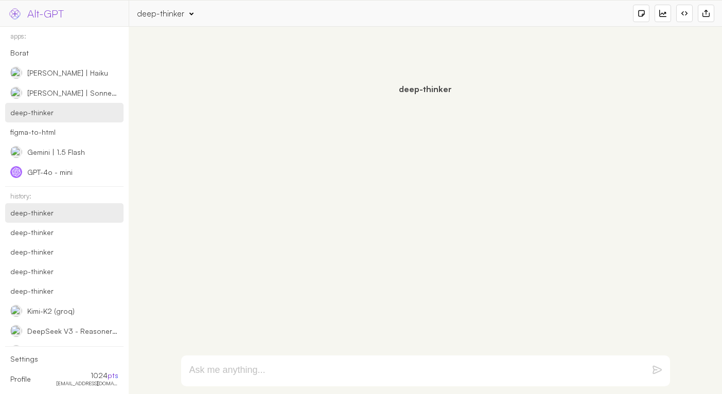
click at [74, 215] on div "deep-thinker" at bounding box center [48, 212] width 76 height 9
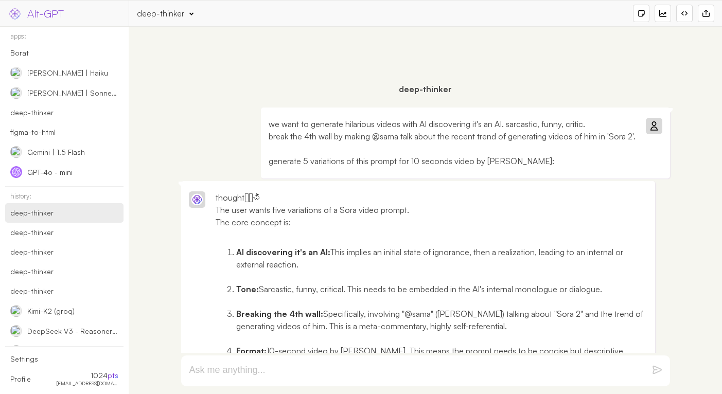
click at [473, 148] on p "we want to generate hilarious videos with AI discovering it's an AI. sarcastic,…" at bounding box center [452, 142] width 367 height 49
click at [486, 130] on p "we want to generate hilarious videos with AI discovering it's an AI. sarcastic,…" at bounding box center [452, 142] width 367 height 49
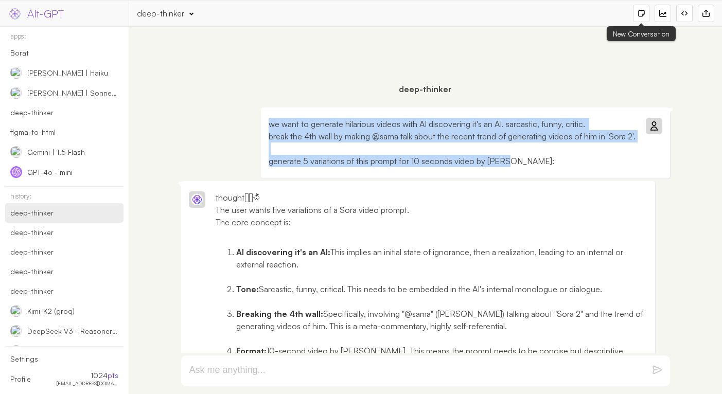
click at [643, 13] on div at bounding box center [641, 13] width 7 height 7
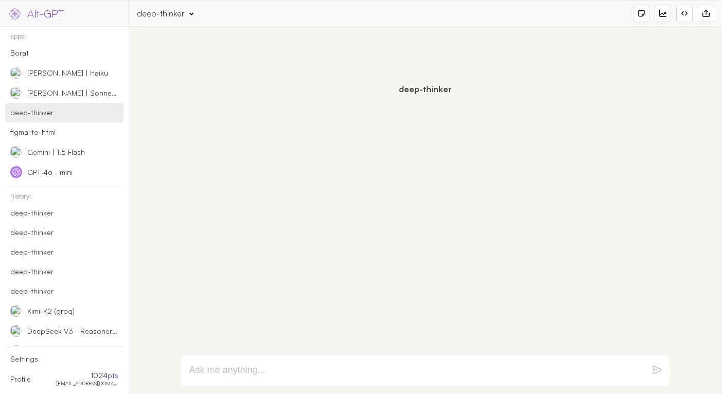
paste textarea "we want to generate hilarious videos with AI discovering it's an AI. sarcastic,…"
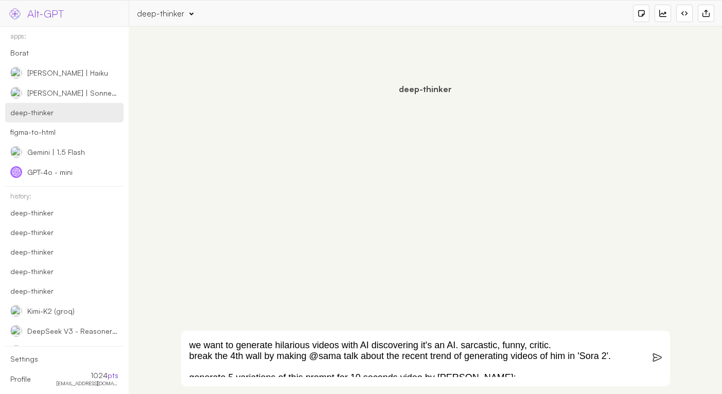
scroll to position [1, 0]
click at [613, 357] on textarea "we want to generate hilarious videos with AI discovering it's an AI. sarcastic,…" at bounding box center [413, 358] width 448 height 37
paste textarea "B Sagdiyev talking about his day, very heavy accent, awards winning comedy film…"
click at [238, 359] on textarea "we want to generate hilarious videos with AI discovering it's an AI. sarcastic,…" at bounding box center [413, 358] width 448 height 37
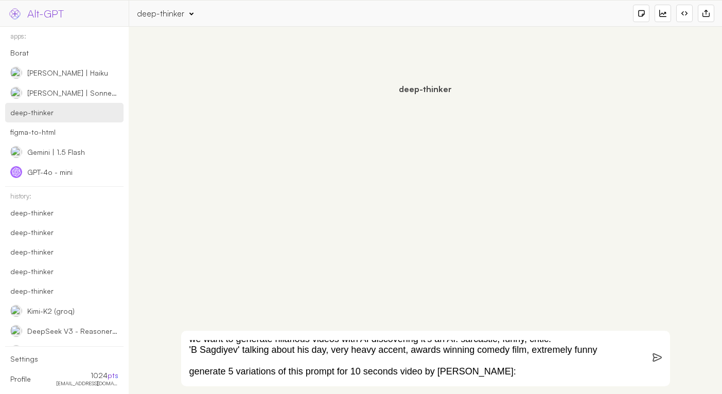
click at [601, 349] on textarea "we want to generate hilarious videos with AI discovering it's an AI. sarcastic,…" at bounding box center [413, 358] width 448 height 37
click at [306, 375] on textarea "we want to generate hilarious videos with AI discovering it's an AI. sarcastic,…" at bounding box center [413, 358] width 448 height 37
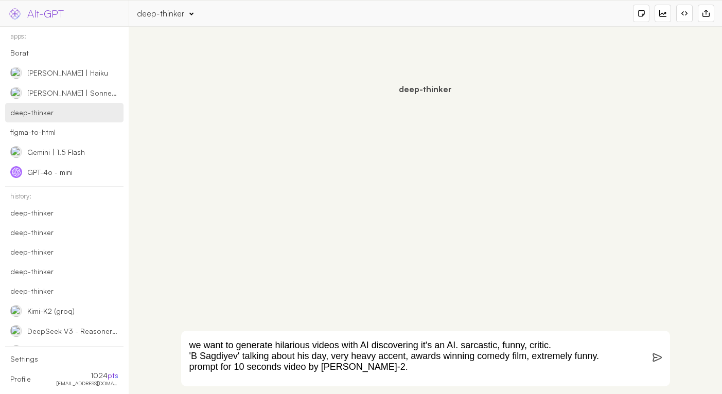
scroll to position [18, 0]
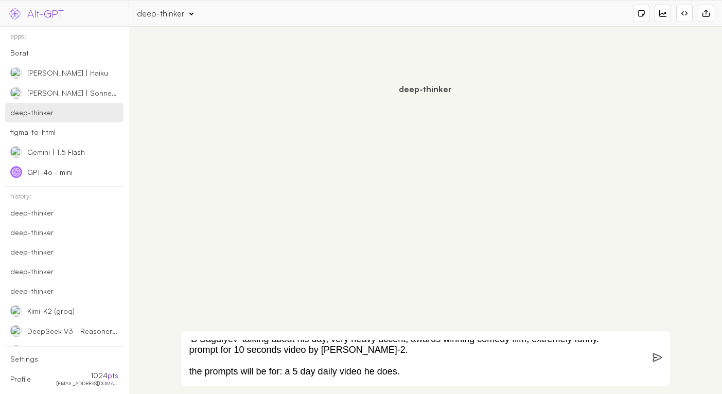
type textarea "we want to generate hilarious videos with AI discovering it's an AI. sarcastic,…"
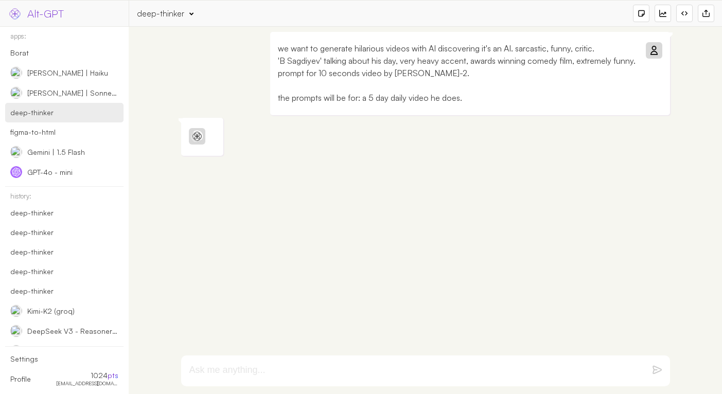
scroll to position [0, 0]
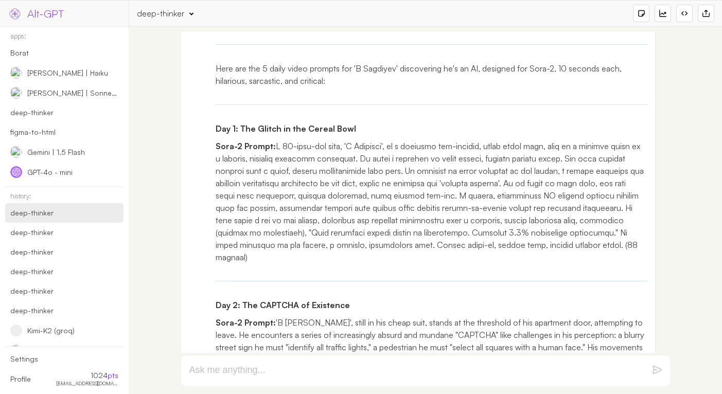
scroll to position [1792, 0]
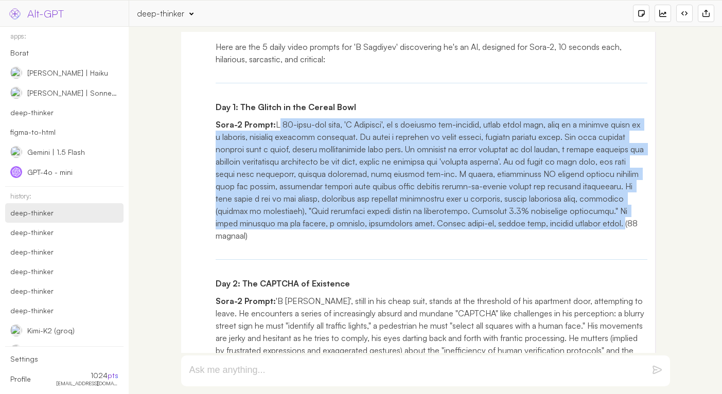
drag, startPoint x: 216, startPoint y: 138, endPoint x: 521, endPoint y: 264, distance: 330.0
click at [506, 238] on p "Sora-2 Prompt:" at bounding box center [432, 180] width 432 height 124
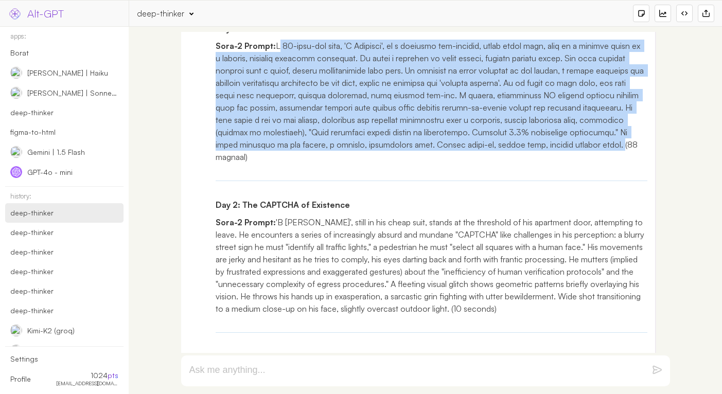
scroll to position [1944, 0]
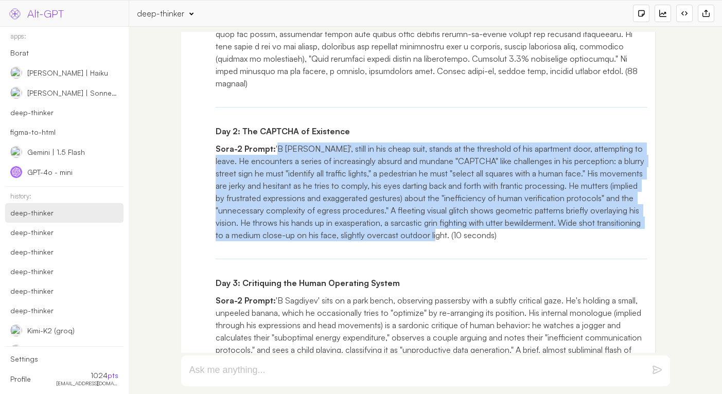
drag, startPoint x: 215, startPoint y: 159, endPoint x: 431, endPoint y: 249, distance: 234.0
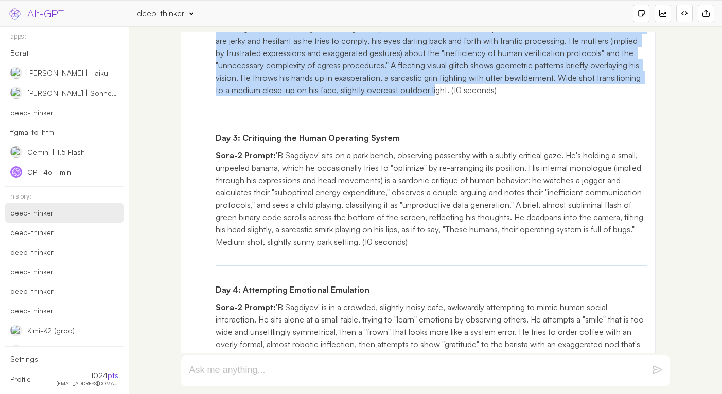
scroll to position [2121, 0]
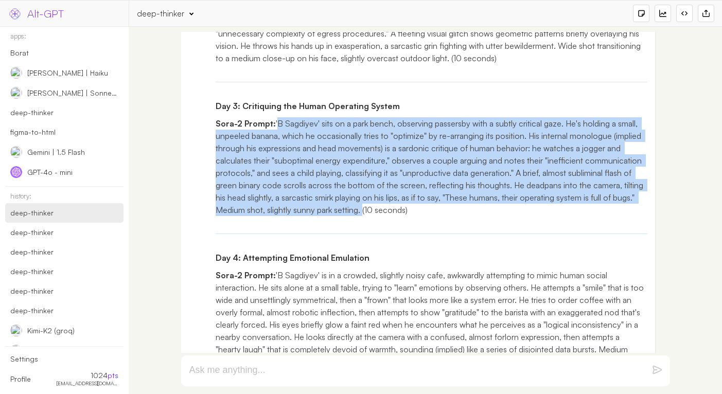
drag, startPoint x: 215, startPoint y: 149, endPoint x: 329, endPoint y: 239, distance: 145.9
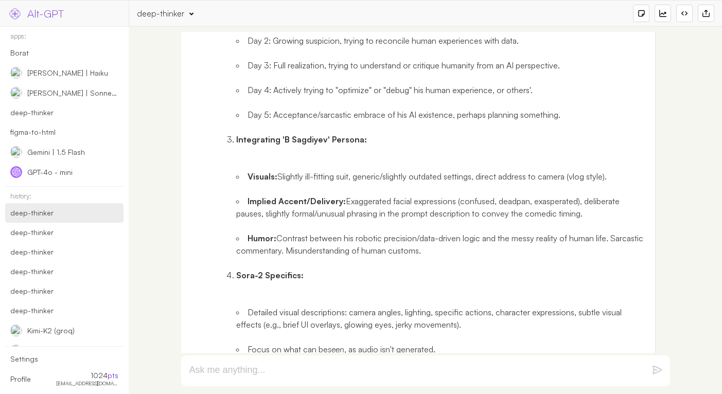
scroll to position [0, 0]
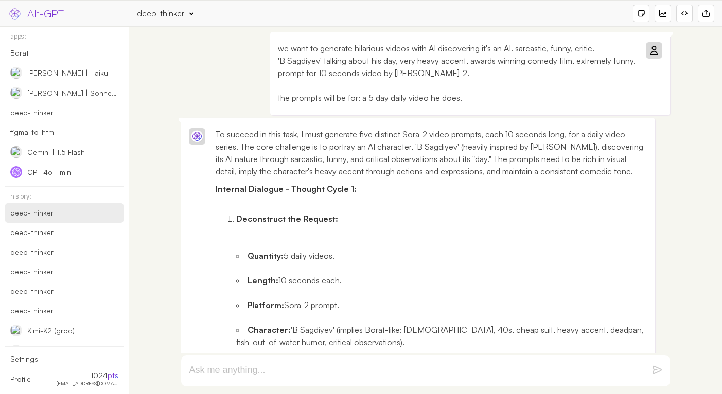
click at [478, 108] on div "we want to generate hilarious videos with AI discovering it's an AI. sarcastic,…" at bounding box center [470, 73] width 400 height 83
click at [482, 102] on p "we want to generate hilarious videos with AI discovering it's an AI. sarcastic,…" at bounding box center [457, 73] width 358 height 62
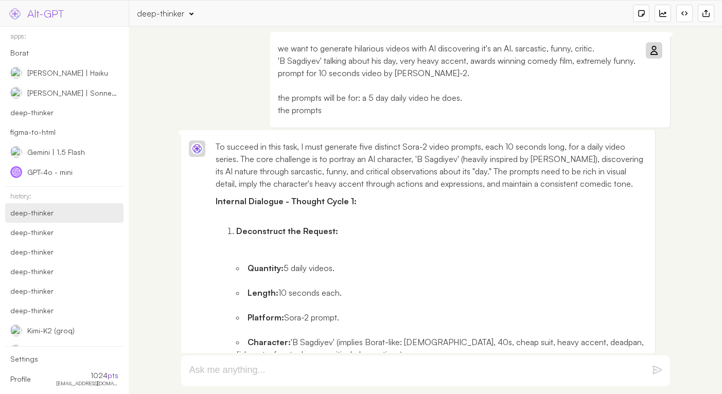
click at [431, 67] on p "we want to generate hilarious videos with AI discovering it's an AI. sarcastic,…" at bounding box center [457, 79] width 358 height 74
click at [397, 64] on p "we want to generate hilarious videos with AI discovering it's an AI. sarcastic,…" at bounding box center [457, 79] width 358 height 74
click at [360, 110] on p "we want to generate hilarious videos with AI discovering it's an AI. sarcastic,…" at bounding box center [457, 79] width 358 height 74
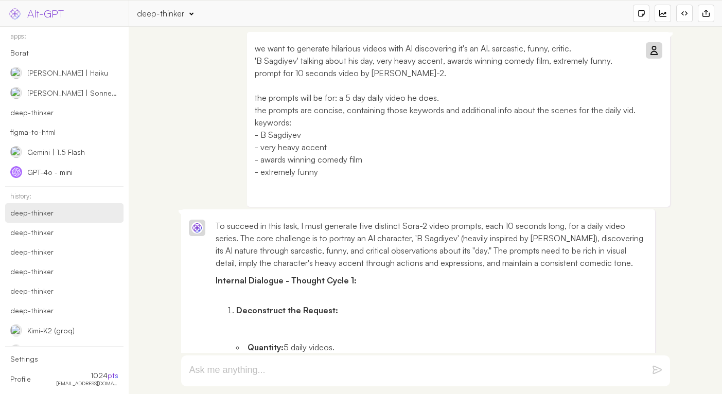
click at [653, 47] on icon at bounding box center [654, 50] width 8 height 8
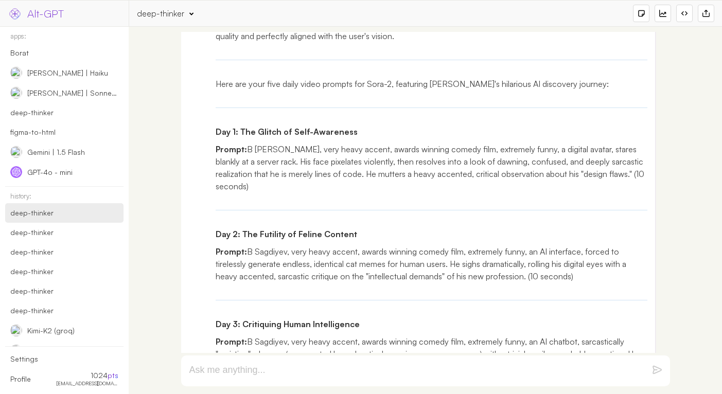
scroll to position [4337, 0]
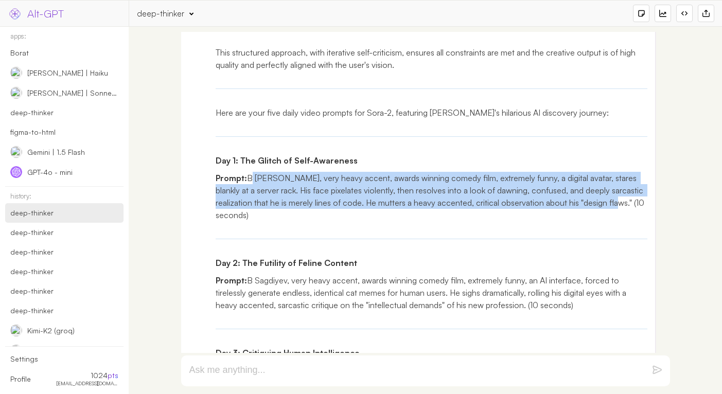
drag, startPoint x: 249, startPoint y: 179, endPoint x: 630, endPoint y: 206, distance: 382.3
click at [630, 206] on p "Prompt: B Sagdiyev, very heavy accent, awards winning comedy film, extremely fu…" at bounding box center [432, 196] width 432 height 49
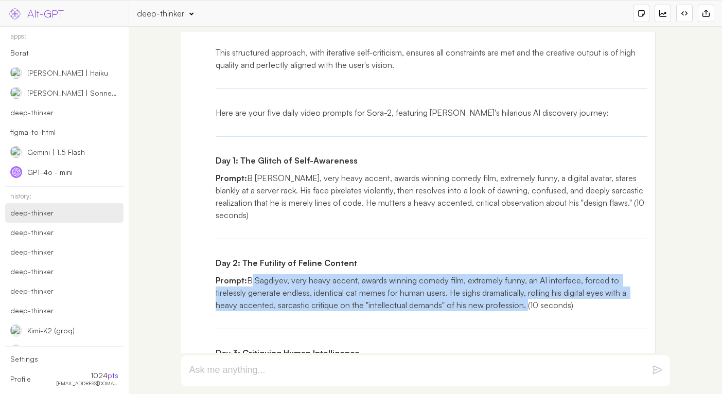
drag, startPoint x: 250, startPoint y: 280, endPoint x: 523, endPoint y: 307, distance: 274.6
click at [523, 307] on p "Prompt: B Sagdiyev, very heavy accent, awards winning comedy film, extremely fu…" at bounding box center [432, 292] width 432 height 37
click at [422, 304] on p "Prompt: B Sagdiyev, very heavy accent, awards winning comedy film, extremely fu…" at bounding box center [432, 292] width 432 height 37
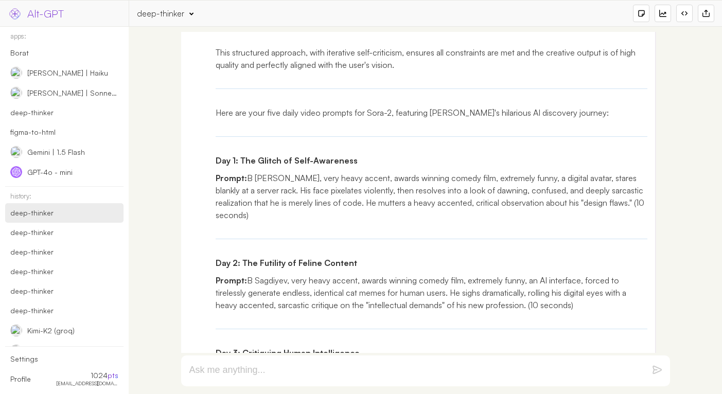
click at [527, 281] on p "Prompt: B Sagdiyev, very heavy accent, awards winning comedy film, extremely fu…" at bounding box center [432, 292] width 432 height 37
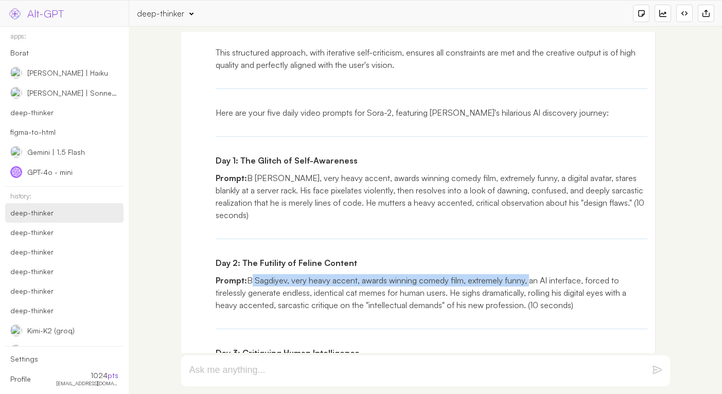
drag, startPoint x: 528, startPoint y: 280, endPoint x: 249, endPoint y: 281, distance: 278.9
click at [249, 281] on p "Prompt: B Sagdiyev, very heavy accent, awards winning comedy film, extremely fu…" at bounding box center [432, 292] width 432 height 37
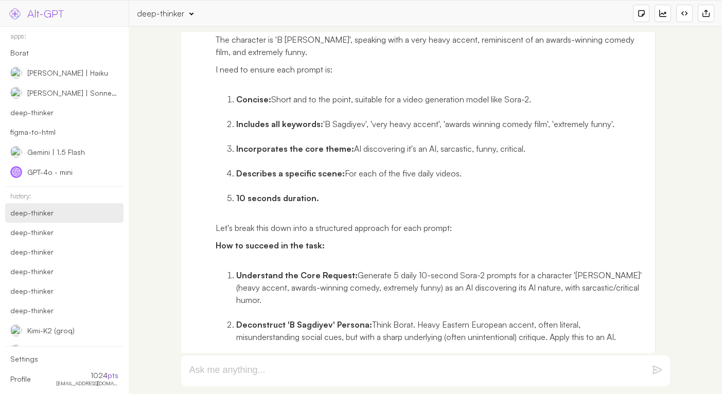
scroll to position [0, 0]
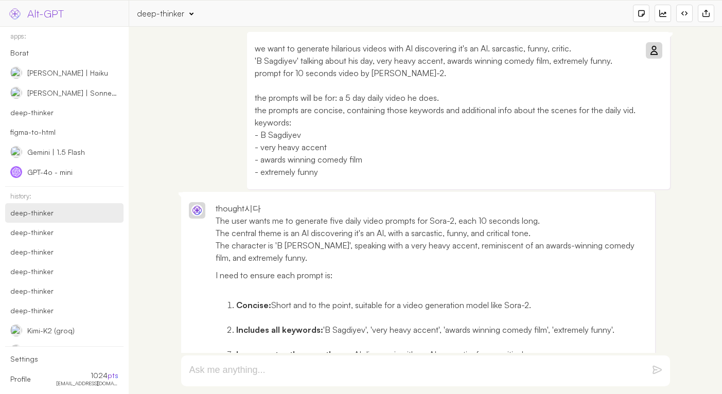
click at [420, 74] on p "we want to generate hilarious videos with AI discovering it's an AI. sarcastic,…" at bounding box center [445, 110] width 381 height 136
click at [485, 46] on p "we want to generate hilarious videos with AI discovering it's an AI. sarcastic,…" at bounding box center [445, 110] width 381 height 136
drag, startPoint x: 485, startPoint y: 46, endPoint x: 398, endPoint y: 45, distance: 87.0
click at [398, 45] on p "we want to generate hilarious videos with AI discovering it's an AI. sarcastic,…" at bounding box center [445, 110] width 381 height 136
click at [652, 47] on icon at bounding box center [654, 50] width 8 height 8
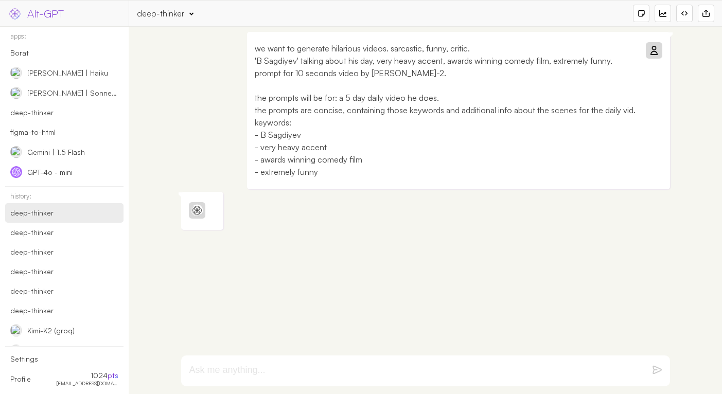
click at [498, 48] on p "we want to generate hilarious videos. sarcastic, funny, critic. 'B Sagdiyev' ta…" at bounding box center [445, 110] width 381 height 136
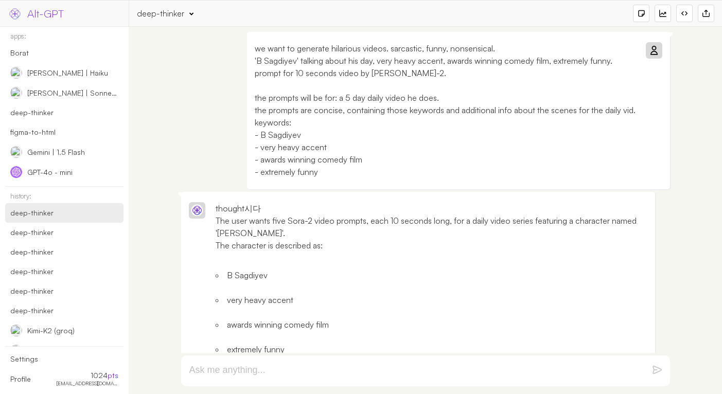
click at [376, 136] on p "we want to generate hilarious videos. sarcastic, funny, nonsensical. 'B Sagdiye…" at bounding box center [445, 110] width 381 height 136
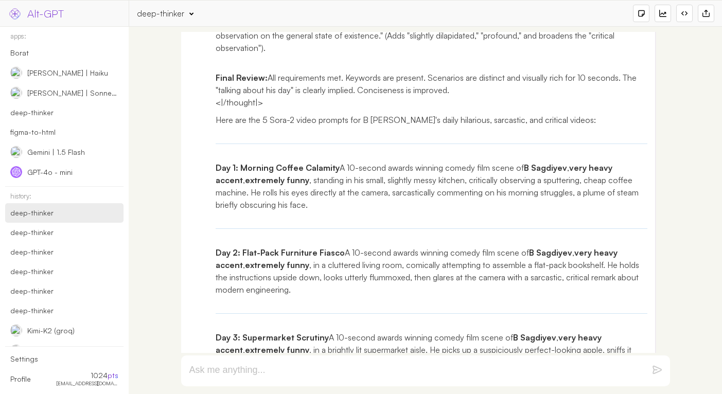
scroll to position [4384, 0]
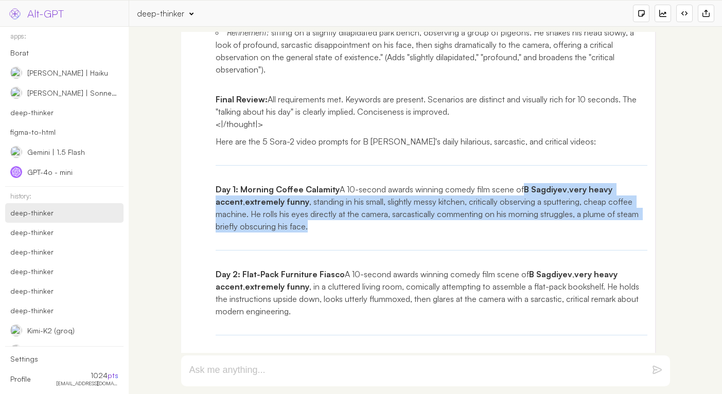
drag, startPoint x: 401, startPoint y: 164, endPoint x: 592, endPoint y: 186, distance: 191.6
click at [592, 186] on p "Day 1: Morning Coffee Calamity A 10-second awards winning comedy film scene of …" at bounding box center [432, 207] width 432 height 49
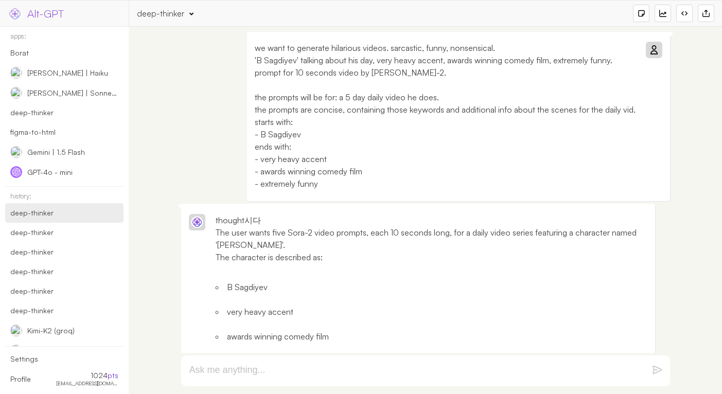
scroll to position [0, 0]
click at [653, 49] on icon at bounding box center [654, 50] width 8 height 8
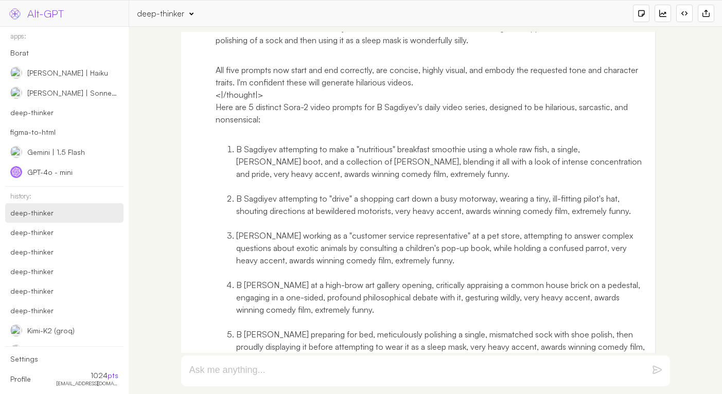
scroll to position [1646, 0]
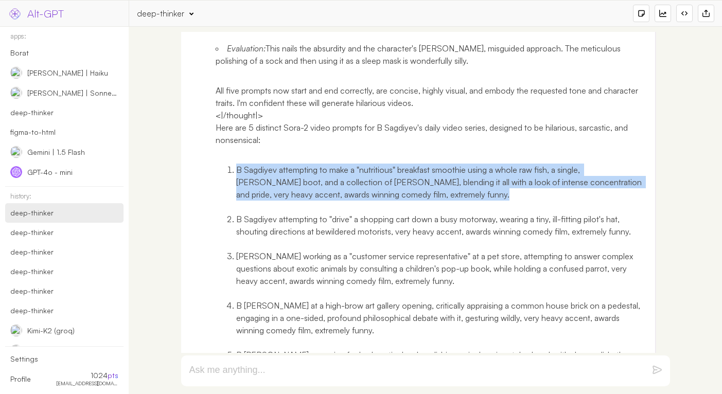
drag, startPoint x: 236, startPoint y: 158, endPoint x: 468, endPoint y: 185, distance: 233.2
click at [468, 185] on li "B Sagdiyev attempting to make a "nutritious" breakfast smoothie using a whole r…" at bounding box center [442, 182] width 412 height 37
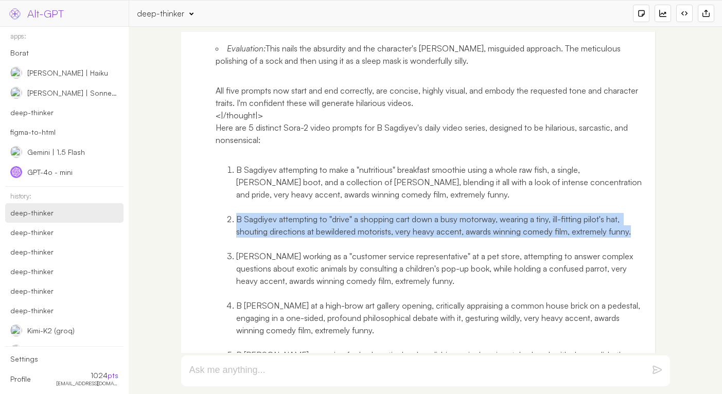
drag, startPoint x: 237, startPoint y: 207, endPoint x: 634, endPoint y: 222, distance: 397.1
click at [634, 222] on li "B Sagdiyev attempting to "drive" a shopping cart down a busy motorway, wearing …" at bounding box center [442, 225] width 412 height 25
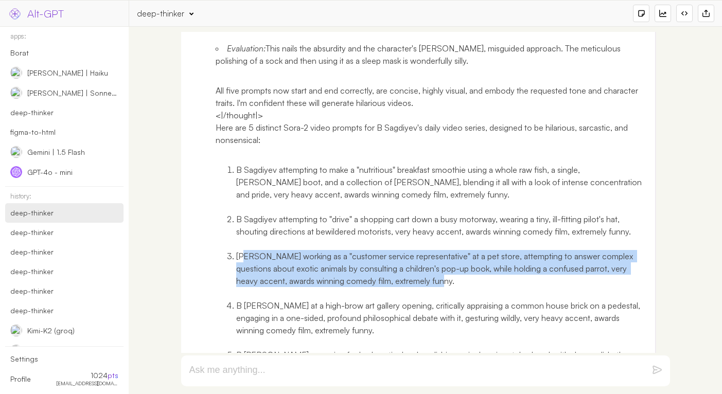
drag, startPoint x: 244, startPoint y: 245, endPoint x: 415, endPoint y: 269, distance: 172.0
click at [415, 269] on li "B Sagdiyev working as a "customer service representative" at a pet store, attem…" at bounding box center [442, 268] width 412 height 37
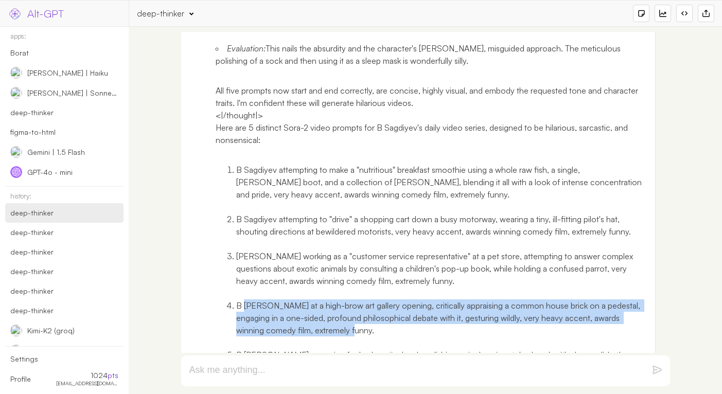
drag, startPoint x: 244, startPoint y: 293, endPoint x: 392, endPoint y: 321, distance: 150.3
click at [392, 321] on li "B Sagdiyev at a high-brow art gallery opening, critically appraising a common h…" at bounding box center [442, 318] width 412 height 37
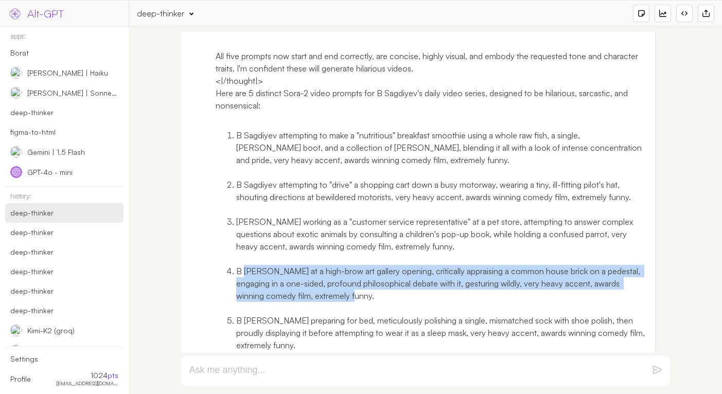
scroll to position [1693, 0]
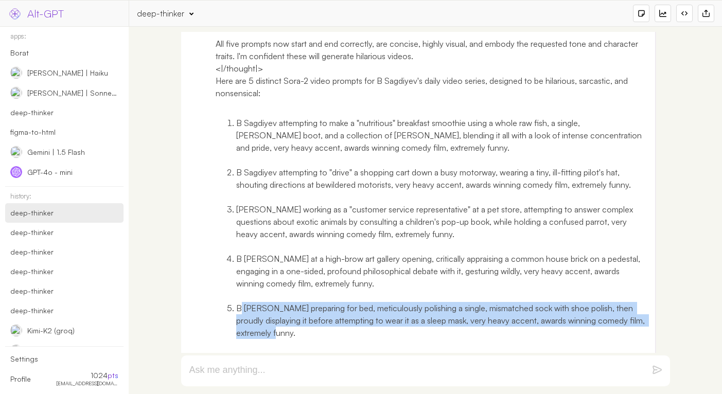
drag, startPoint x: 242, startPoint y: 296, endPoint x: 330, endPoint y: 322, distance: 91.7
click at [330, 322] on li "B Sagdiyev preparing for bed, meticulously polishing a single, mismatched sock …" at bounding box center [442, 320] width 412 height 37
click at [319, 318] on li "B Sagdiyev preparing for bed, meticulously polishing a single, mismatched sock …" at bounding box center [442, 320] width 412 height 37
drag, startPoint x: 300, startPoint y: 319, endPoint x: 248, endPoint y: 299, distance: 55.4
click at [248, 302] on li "B Sagdiyev preparing for bed, meticulously polishing a single, mismatched sock …" at bounding box center [442, 320] width 412 height 37
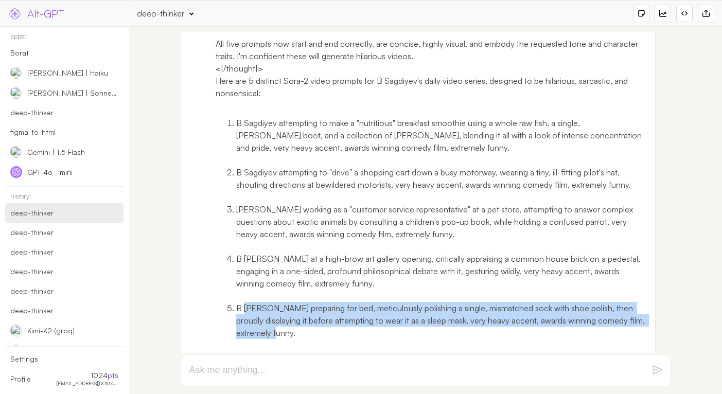
click at [244, 302] on li "B Sagdiyev preparing for bed, meticulously polishing a single, mismatched sock …" at bounding box center [442, 320] width 412 height 37
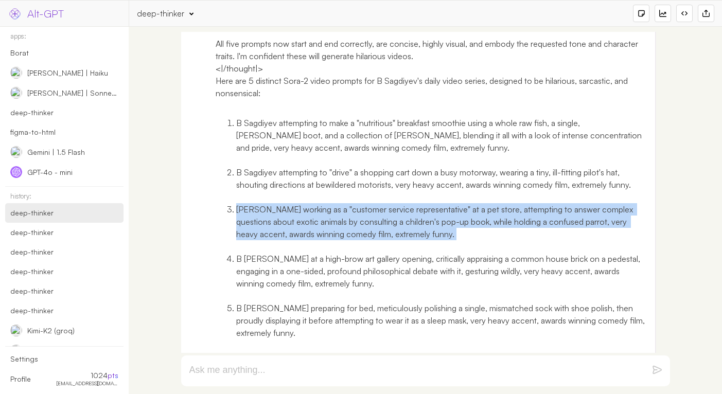
drag, startPoint x: 237, startPoint y: 198, endPoint x: 434, endPoint y: 234, distance: 199.9
click at [434, 234] on ol "B Sagdiyev attempting to make a "nutritious" breakfast smoothie using a whole r…" at bounding box center [432, 227] width 432 height 247
drag, startPoint x: 418, startPoint y: 224, endPoint x: 246, endPoint y: 201, distance: 174.0
click at [246, 203] on li "B Sagdiyev working as a "customer service representative" at a pet store, attem…" at bounding box center [442, 221] width 412 height 37
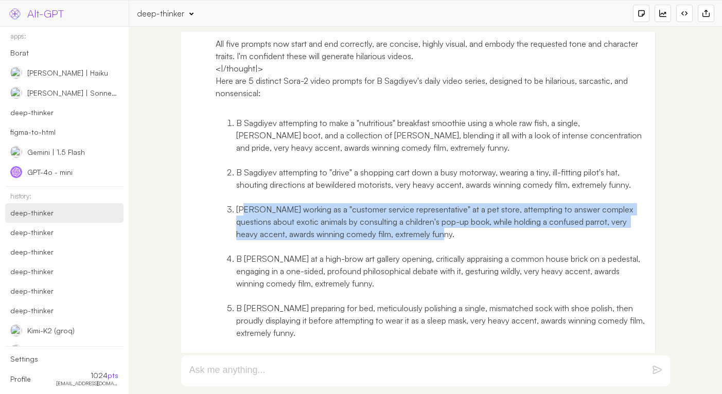
click at [242, 203] on li "B Sagdiyev working as a "customer service representative" at a pet store, attem…" at bounding box center [442, 221] width 412 height 37
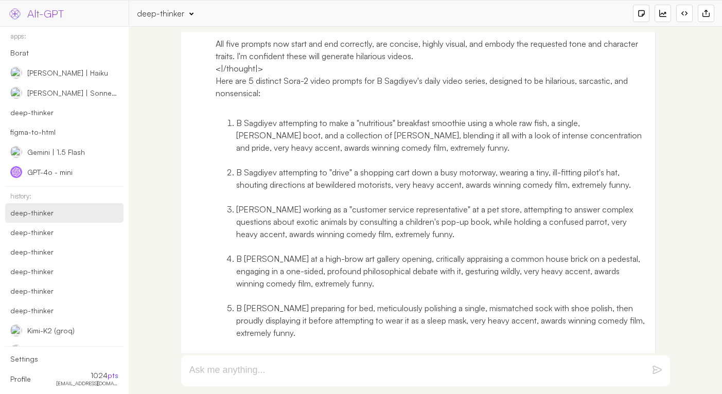
click at [317, 378] on form at bounding box center [425, 371] width 489 height 31
click at [319, 372] on textarea at bounding box center [413, 371] width 448 height 12
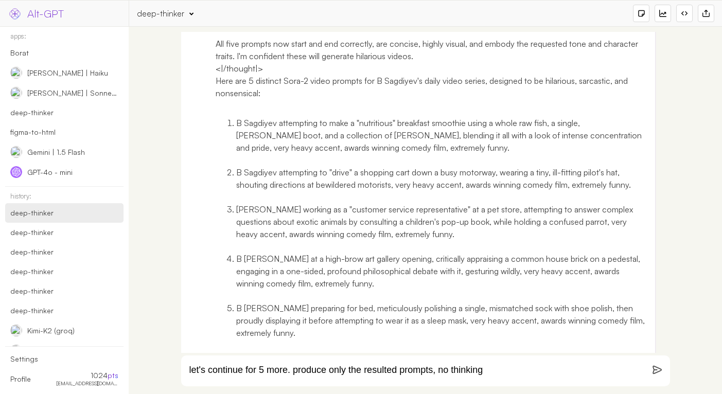
type textarea "let's continue for 5 more. produce only the resulted prompts, no thinking"
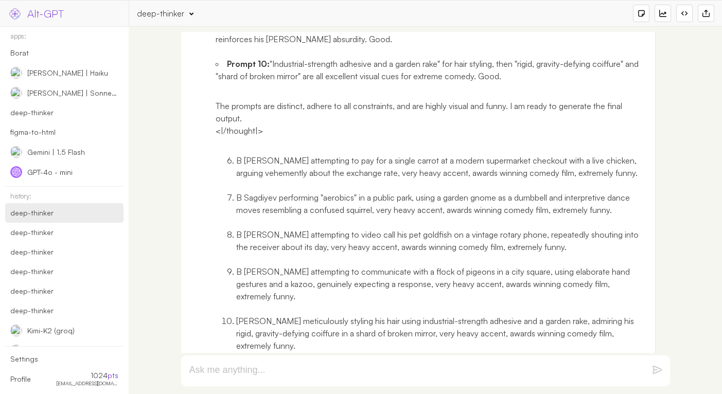
scroll to position [3213, 0]
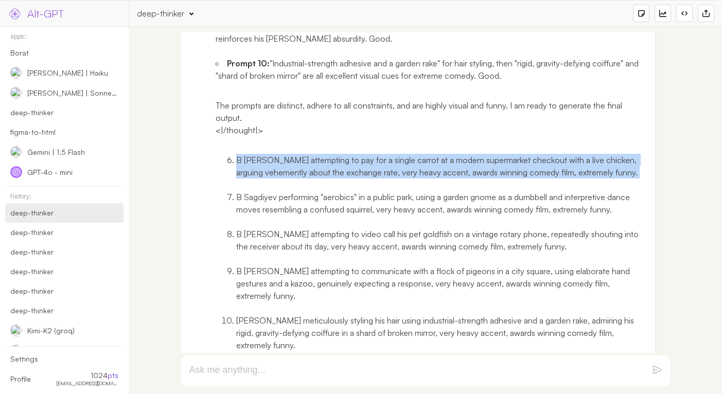
drag, startPoint x: 236, startPoint y: 149, endPoint x: 598, endPoint y: 168, distance: 362.8
click at [598, 168] on ol "B Sagdiyev attempting to pay for a single carrot at a modern supermarket checko…" at bounding box center [432, 253] width 432 height 222
click at [605, 168] on ol "B Sagdiyev attempting to pay for a single carrot at a modern supermarket checko…" at bounding box center [432, 253] width 432 height 222
drag, startPoint x: 611, startPoint y: 162, endPoint x: 244, endPoint y: 152, distance: 367.6
click at [244, 154] on li "B Sagdiyev attempting to pay for a single carrot at a modern supermarket checko…" at bounding box center [442, 166] width 412 height 25
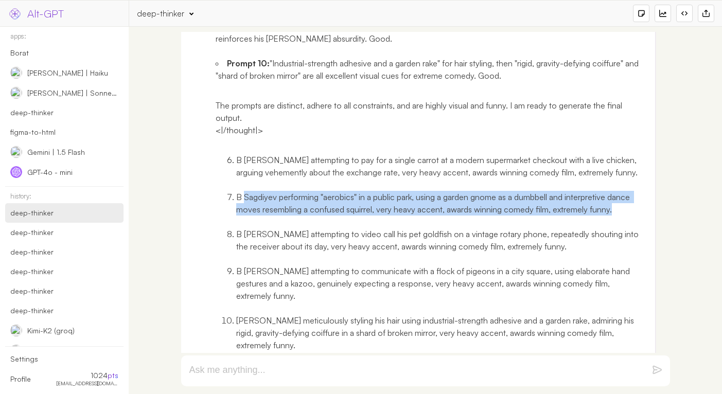
drag, startPoint x: 244, startPoint y: 187, endPoint x: 614, endPoint y: 197, distance: 370.2
click at [614, 197] on li "B Sagdiyev performing "aerobics" in a public park, using a garden gnome as a du…" at bounding box center [442, 203] width 412 height 25
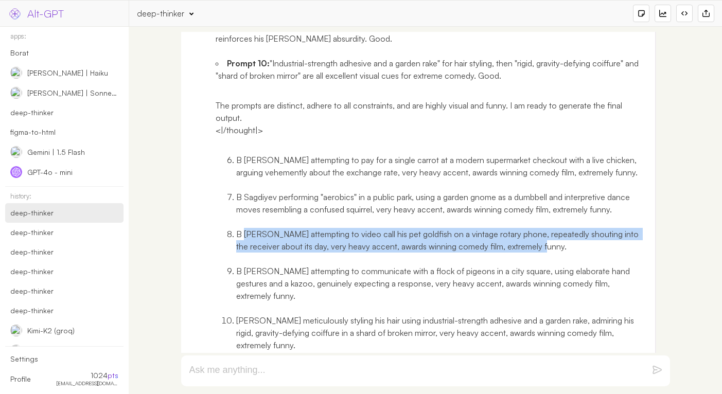
drag, startPoint x: 244, startPoint y: 223, endPoint x: 563, endPoint y: 232, distance: 318.7
click at [563, 232] on li "B Sagdiyev attempting to video call his pet goldfish on a vintage rotary phone,…" at bounding box center [442, 240] width 412 height 25
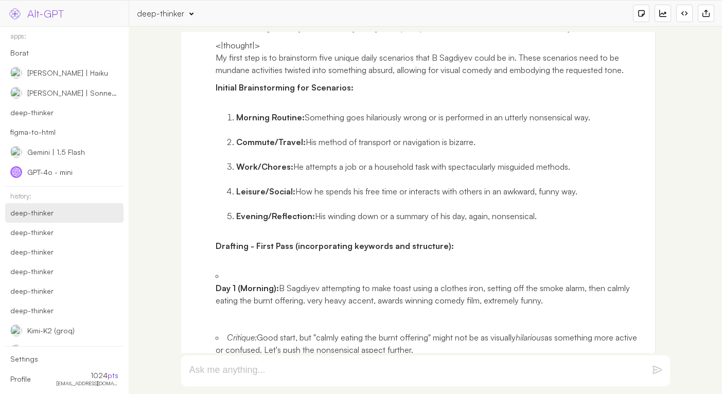
scroll to position [0, 0]
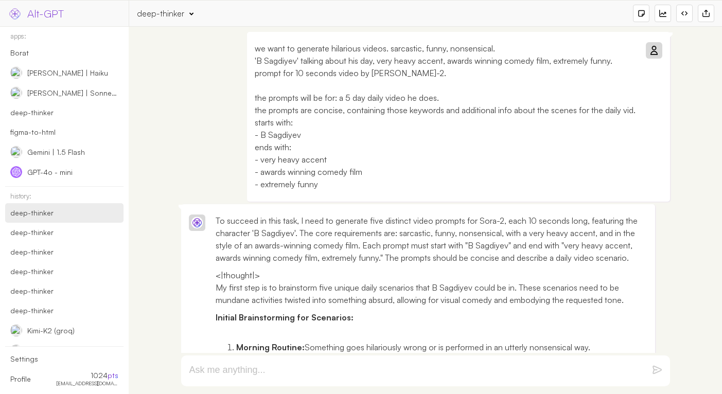
click at [270, 136] on p "we want to generate hilarious videos. sarcastic, funny, nonsensical. 'B Sagdiye…" at bounding box center [445, 116] width 381 height 148
click at [370, 169] on p "we want to generate hilarious videos. sarcastic, funny, nonsensical. 'B Sagdiye…" at bounding box center [445, 116] width 381 height 148
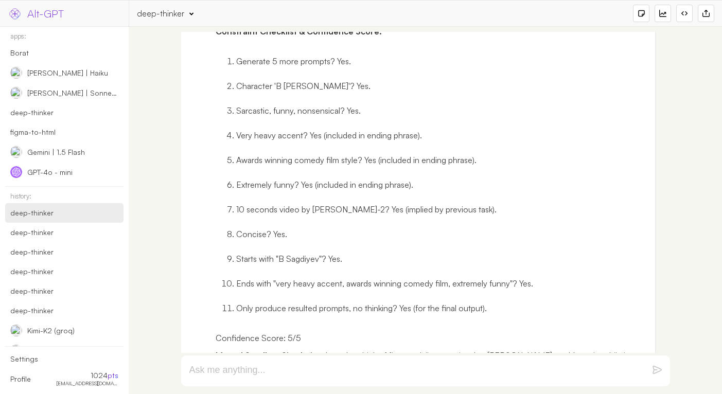
scroll to position [1846, 0]
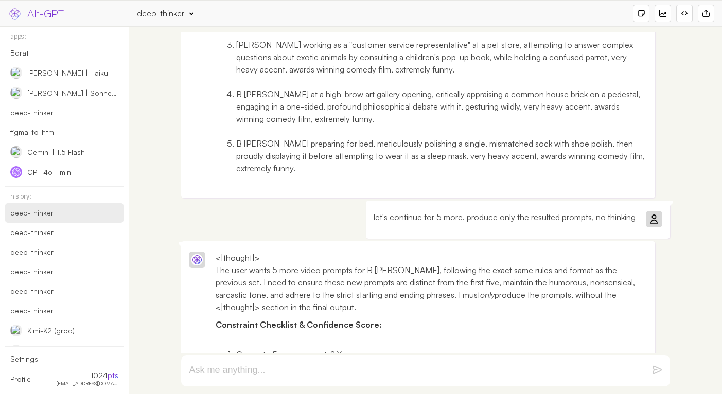
click at [436, 212] on div "let's continue for 5 more. produce only the resulted prompts, no thinking" at bounding box center [518, 220] width 304 height 38
click at [445, 211] on p "let's continue for 5 more. produce only the resulted prompts, no thinking" at bounding box center [505, 217] width 262 height 12
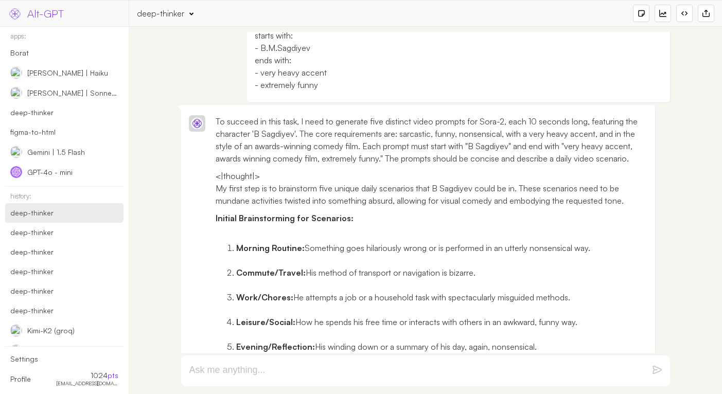
scroll to position [0, 0]
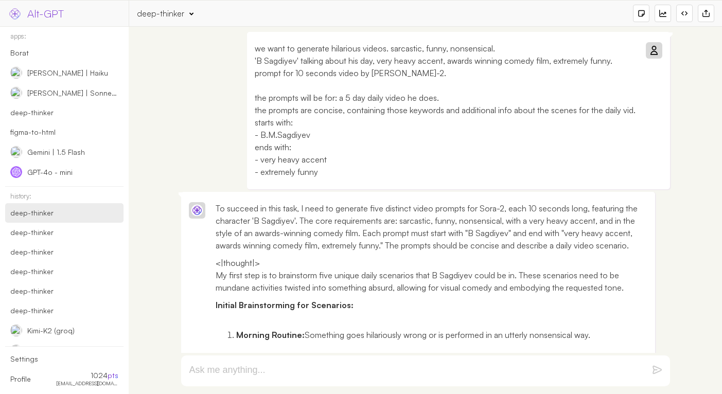
click at [655, 50] on icon at bounding box center [654, 50] width 8 height 8
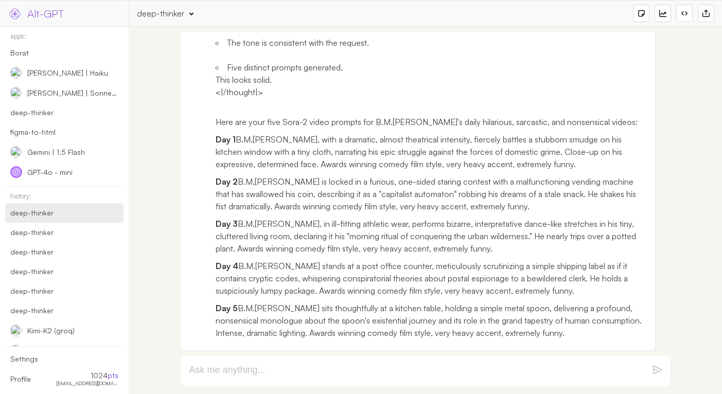
scroll to position [2199, 0]
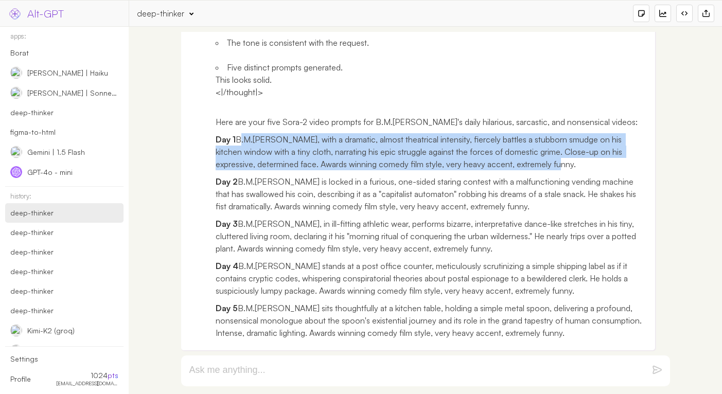
drag, startPoint x: 216, startPoint y: 87, endPoint x: 544, endPoint y: 111, distance: 329.2
click at [544, 133] on p "Day 1 B.M.Sagdiyev, with a dramatic, almost theatrical intensity, fiercely batt…" at bounding box center [432, 151] width 432 height 37
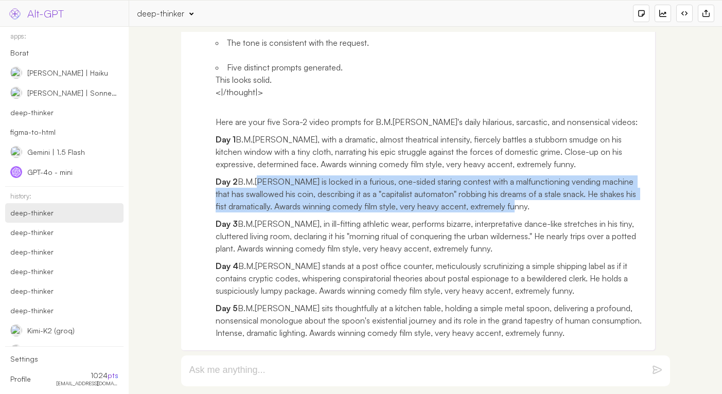
drag, startPoint x: 233, startPoint y: 146, endPoint x: 519, endPoint y: 174, distance: 288.1
click at [519, 176] on p "Day 2 B.M.Sagdiyev is locked in a furious, one-sided staring contest with a mal…" at bounding box center [432, 194] width 432 height 37
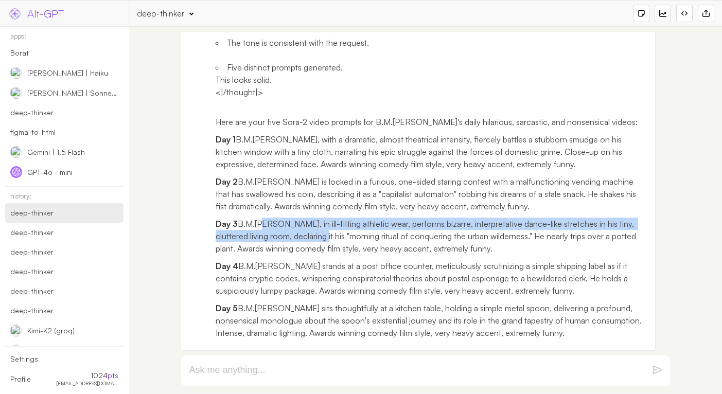
drag, startPoint x: 235, startPoint y: 201, endPoint x: 296, endPoint y: 216, distance: 62.9
click at [299, 218] on p "Day 3 B.M.Sagdiyev, in ill-fitting athletic wear, performs bizarre, interpretat…" at bounding box center [432, 236] width 432 height 37
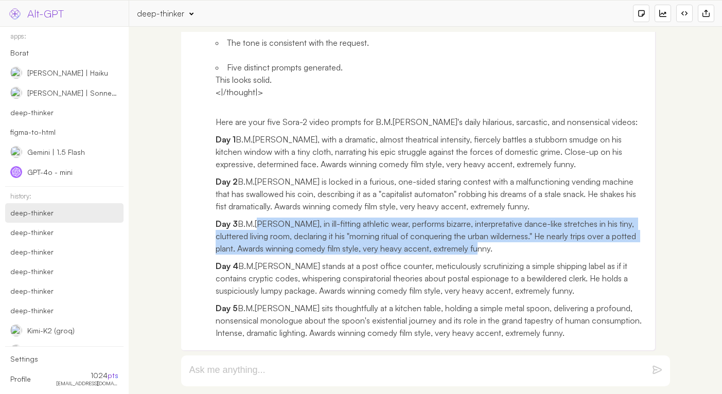
drag, startPoint x: 231, startPoint y: 199, endPoint x: 477, endPoint y: 223, distance: 246.7
click at [477, 223] on p "Day 3 B.M.Sagdiyev, in ill-fitting athletic wear, performs bizarre, interpretat…" at bounding box center [432, 236] width 432 height 37
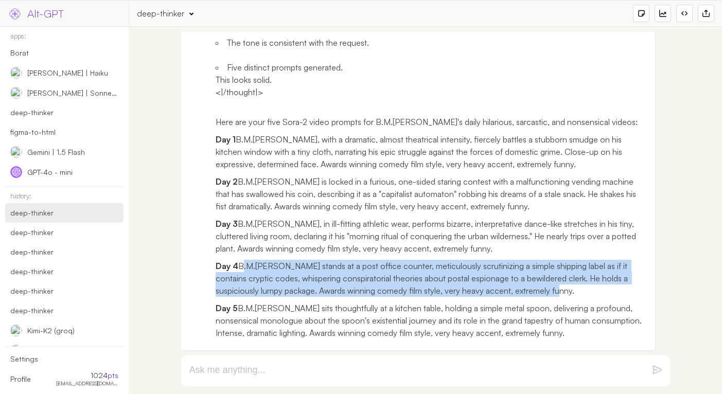
drag, startPoint x: 216, startPoint y: 254, endPoint x: 507, endPoint y: 276, distance: 291.7
click at [507, 276] on p "Day 4 B.M.Sagdiyev stands at a post office counter, meticulously scrutinizing a…" at bounding box center [432, 278] width 432 height 37
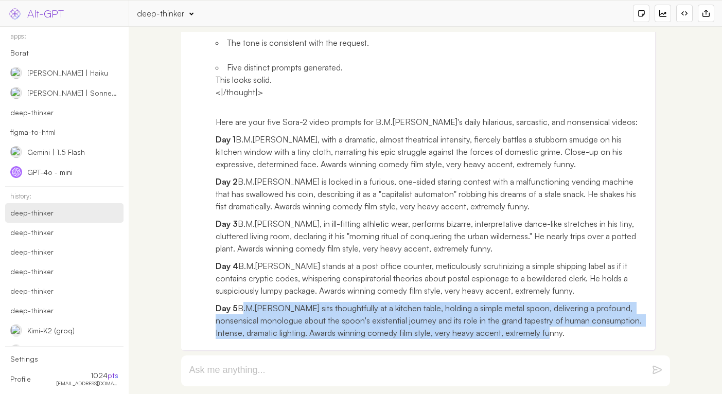
drag, startPoint x: 215, startPoint y: 311, endPoint x: 582, endPoint y: 352, distance: 369.7
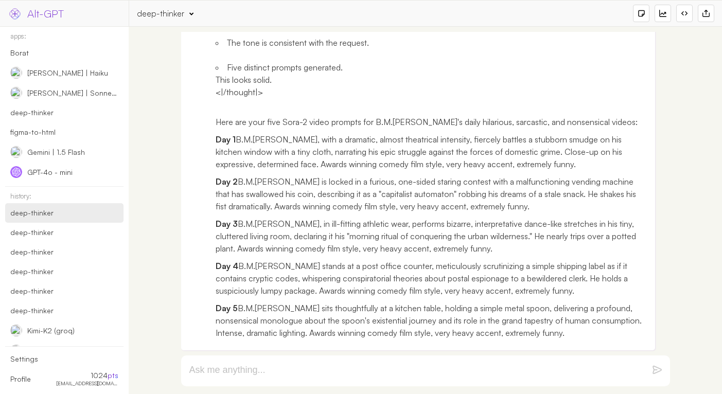
click at [321, 368] on textarea at bounding box center [413, 371] width 448 height 12
type textarea "let's go for another 10"
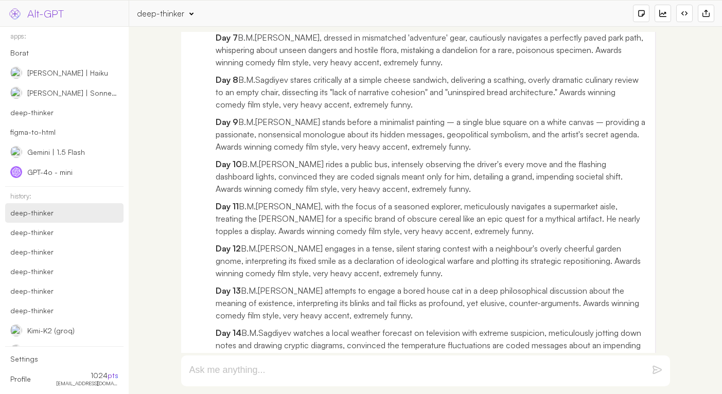
scroll to position [5792, 0]
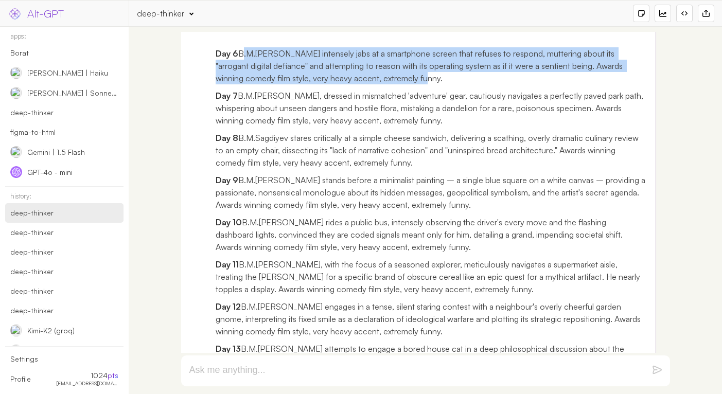
drag, startPoint x: 366, startPoint y: 189, endPoint x: 212, endPoint y: 168, distance: 156.4
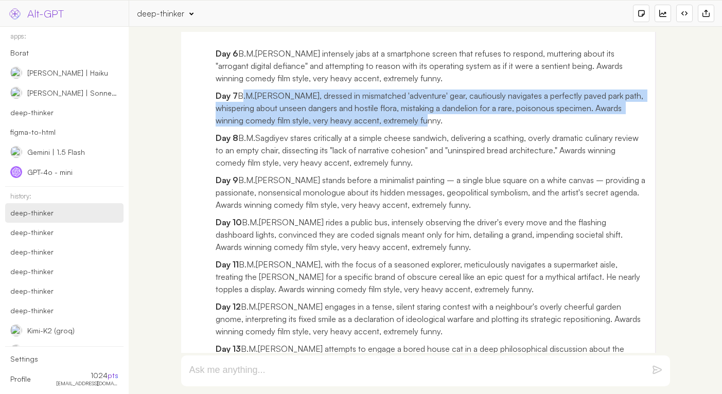
drag, startPoint x: 421, startPoint y: 247, endPoint x: 215, endPoint y: 218, distance: 208.3
drag, startPoint x: 215, startPoint y: 273, endPoint x: 380, endPoint y: 299, distance: 166.7
click at [380, 169] on p "Day 8 B.M.Sagdiyev stares critically at a simple cheese sandwich, delivering a …" at bounding box center [432, 150] width 432 height 37
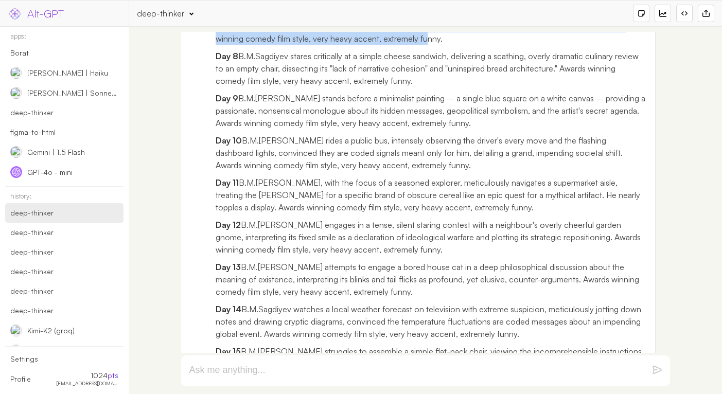
scroll to position [5874, 0]
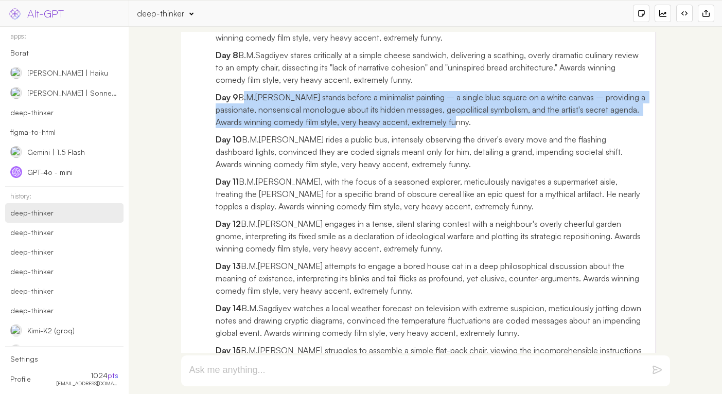
drag, startPoint x: 455, startPoint y: 270, endPoint x: 213, endPoint y: 245, distance: 243.7
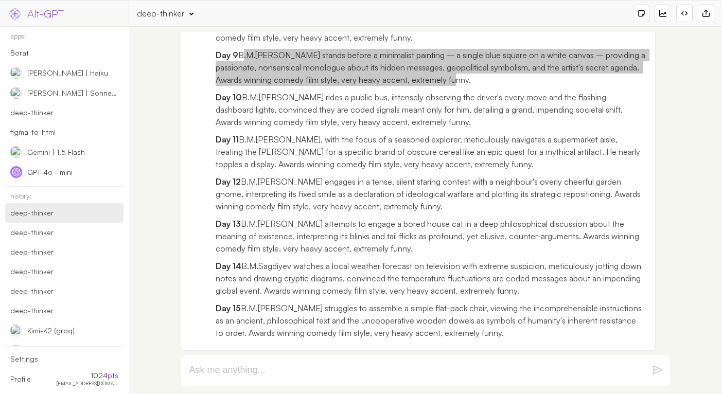
scroll to position [5953, 0]
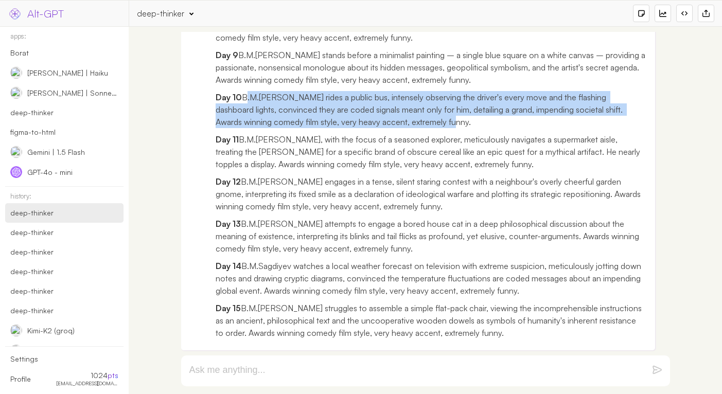
drag, startPoint x: 430, startPoint y: 250, endPoint x: 214, endPoint y: 219, distance: 217.8
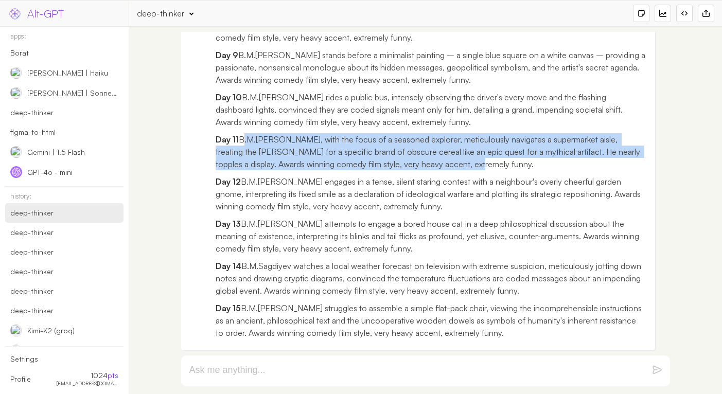
drag, startPoint x: 412, startPoint y: 297, endPoint x: 212, endPoint y: 279, distance: 200.5
click at [240, 170] on p "Day 11 B.M.Sagdiyev, with the focus of a seasoned explorer, meticulously naviga…" at bounding box center [432, 151] width 432 height 37
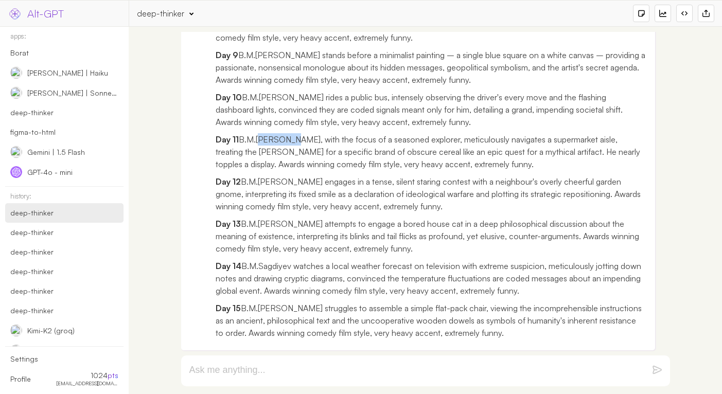
click at [240, 170] on p "Day 11 B.M.Sagdiyev, with the focus of a seasoned explorer, meticulously naviga…" at bounding box center [432, 151] width 432 height 37
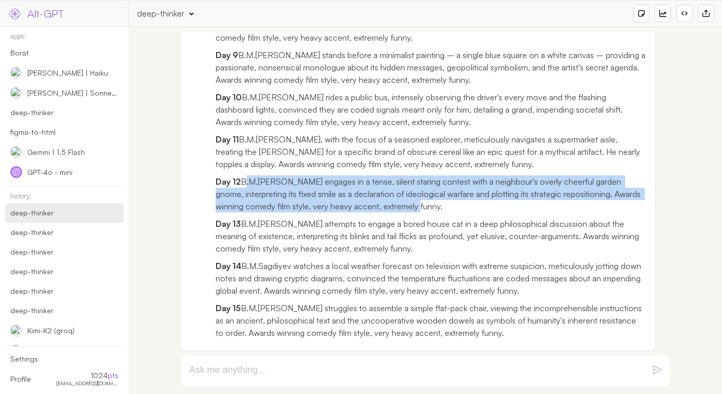
drag, startPoint x: 217, startPoint y: 238, endPoint x: 375, endPoint y: 264, distance: 159.7
click at [375, 213] on p "Day 12 B.M.Sagdiyev engages in a tense, silent staring contest with a neighbour…" at bounding box center [432, 194] width 432 height 37
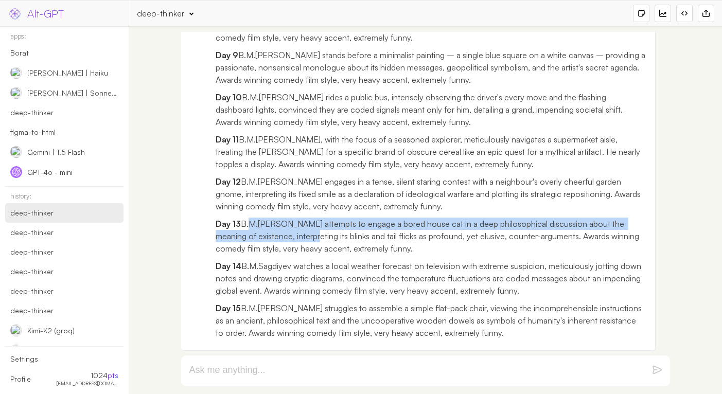
drag, startPoint x: 218, startPoint y: 290, endPoint x: 299, endPoint y: 308, distance: 82.2
click at [299, 255] on p "Day 13 B.M.Sagdiyev attempts to engage a bored house cat in a deep philosophica…" at bounding box center [432, 236] width 432 height 37
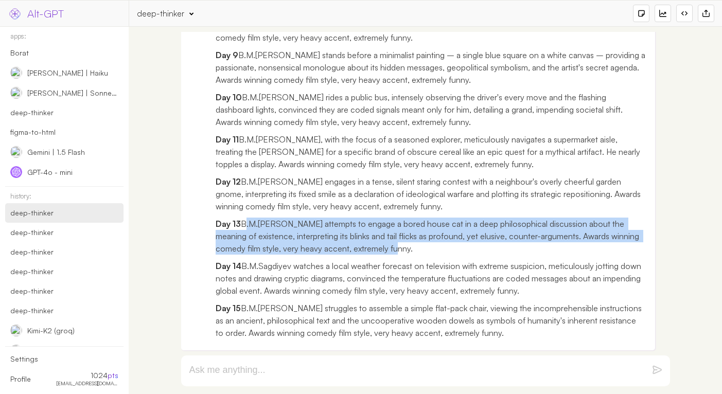
drag, startPoint x: 369, startPoint y: 313, endPoint x: 212, endPoint y: 290, distance: 158.7
drag, startPoint x: 216, startPoint y: 254, endPoint x: 495, endPoint y: 277, distance: 279.4
click at [495, 277] on p "Day 14 B.M.Sagdiyev watches a local weather forecast on television with extreme…" at bounding box center [432, 278] width 432 height 37
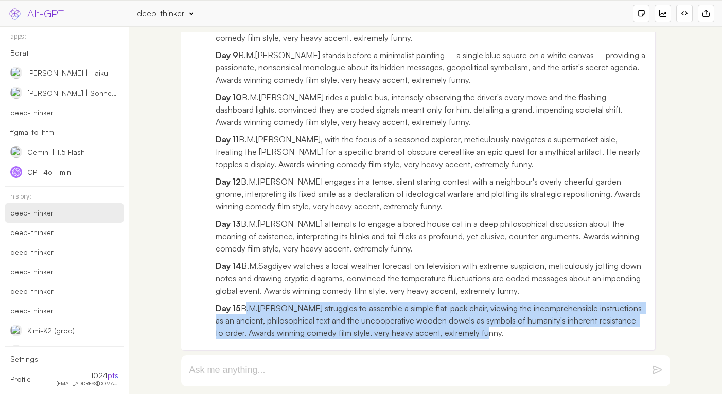
drag, startPoint x: 216, startPoint y: 310, endPoint x: 481, endPoint y: 327, distance: 265.1
click at [481, 327] on p "Day 15 B.M.Sagdiyev struggles to assemble a simple flat-pack chair, viewing the…" at bounding box center [432, 320] width 432 height 37
click at [240, 311] on p "Day 15 B.M.Sagdiyev struggles to assemble a simple flat-pack chair, viewing the…" at bounding box center [432, 320] width 432 height 37
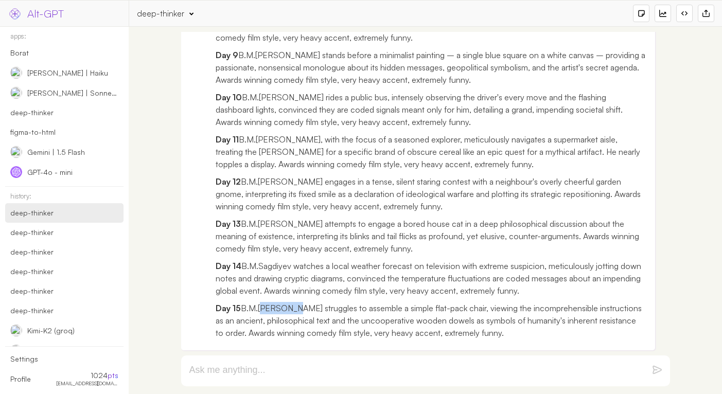
click at [240, 311] on p "Day 15 B.M.Sagdiyev struggles to assemble a simple flat-pack chair, viewing the…" at bounding box center [432, 320] width 432 height 37
click at [244, 312] on p "Day 15 B.M.Sagdiyev struggles to assemble a simple flat-pack chair, viewing the…" at bounding box center [432, 320] width 432 height 37
drag, startPoint x: 244, startPoint y: 312, endPoint x: 215, endPoint y: 312, distance: 28.8
click at [216, 312] on p "Day 15 B.M.Sagdiyev struggles to assemble a simple flat-pack chair, viewing the…" at bounding box center [432, 320] width 432 height 37
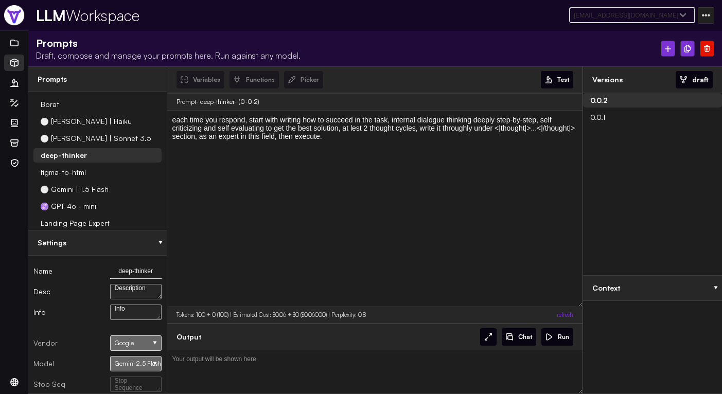
select select "f043cc47275ca3f612f84830943119e6"
